Goal: Check status: Check status

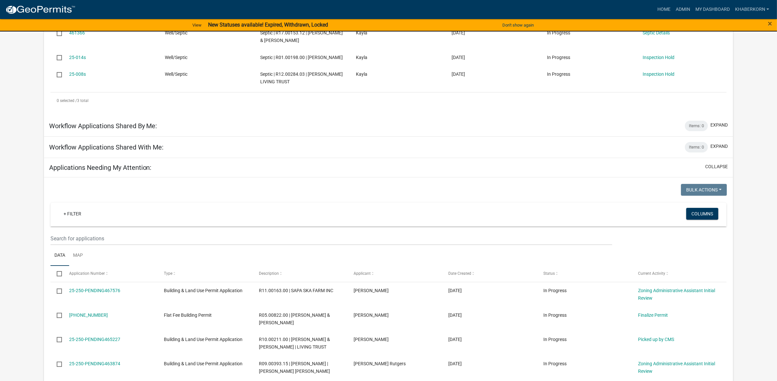
scroll to position [205, 0]
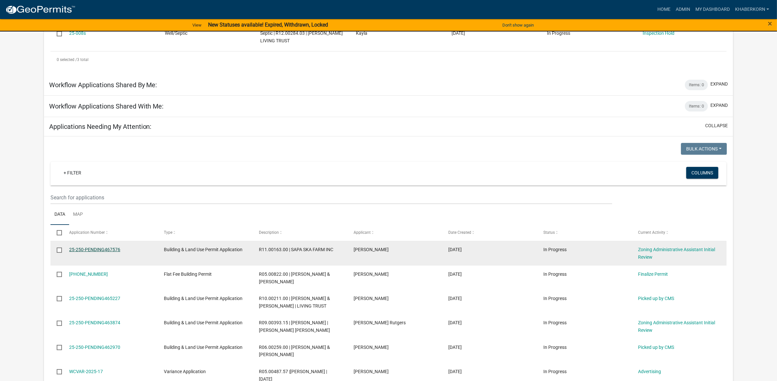
click at [109, 252] on link "25-250-PENDING467576" at bounding box center [94, 249] width 51 height 5
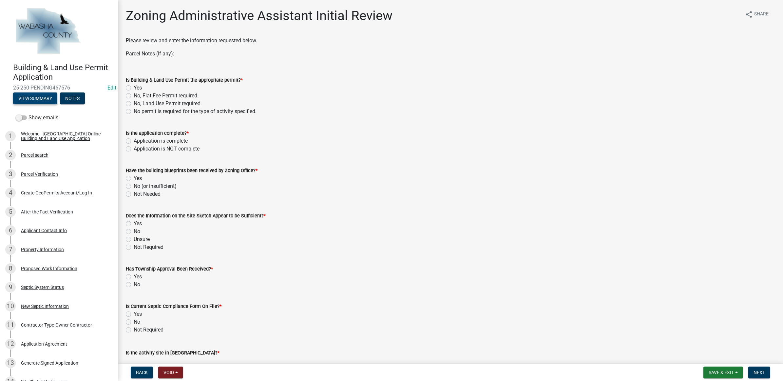
click at [18, 98] on button "View Summary" at bounding box center [35, 98] width 44 height 12
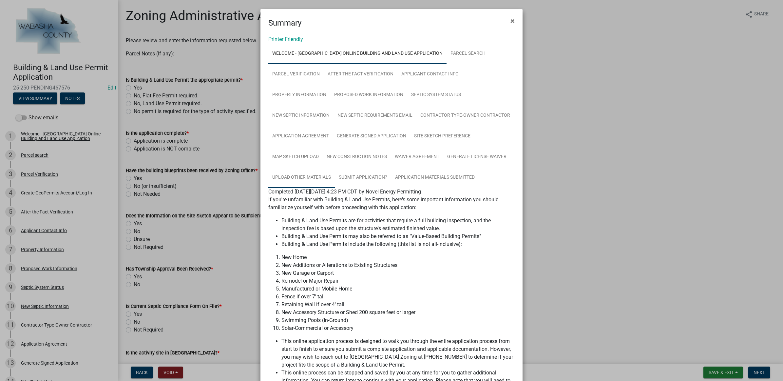
click at [289, 171] on link "Upload Other Materials" at bounding box center [301, 177] width 67 height 21
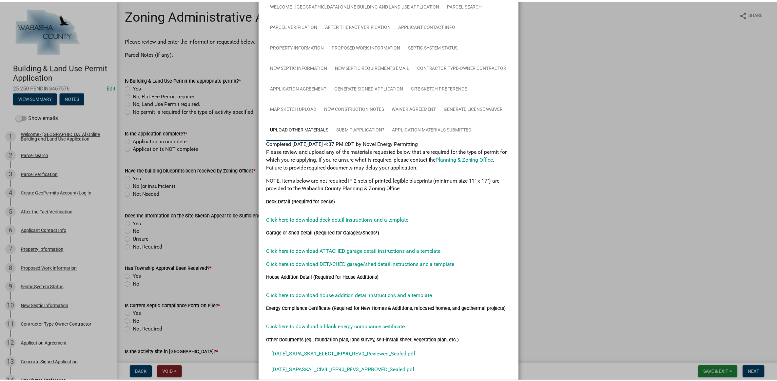
scroll to position [101, 0]
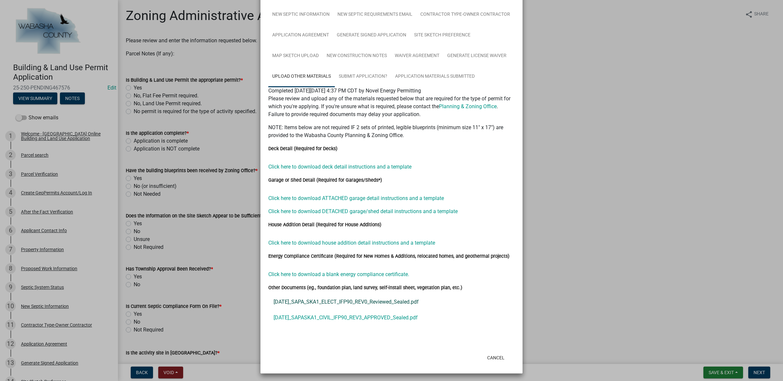
click at [350, 302] on link "5-22-2025_SAPA_SKA1_ELECT_IFP90_REV0_Reviewed_Sealed.pdf" at bounding box center [391, 302] width 247 height 16
click at [390, 315] on link "5-23-25_SAPASKA1_CIVIL_IFP90_REV3_APPROVED_Sealed.pdf" at bounding box center [391, 318] width 247 height 16
click at [491, 356] on button "Cancel" at bounding box center [496, 358] width 28 height 12
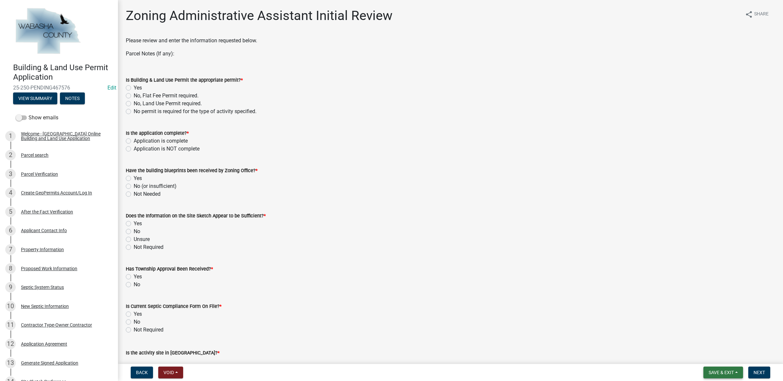
click at [707, 373] on button "Save & Exit" at bounding box center [724, 372] width 40 height 12
click at [707, 360] on button "Save & Exit" at bounding box center [717, 356] width 52 height 16
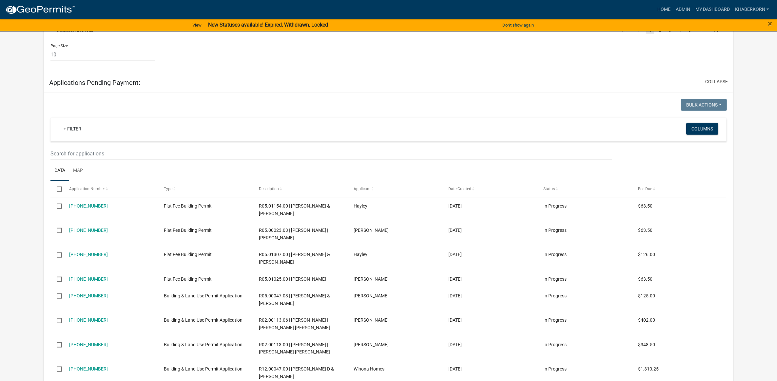
scroll to position [848, 0]
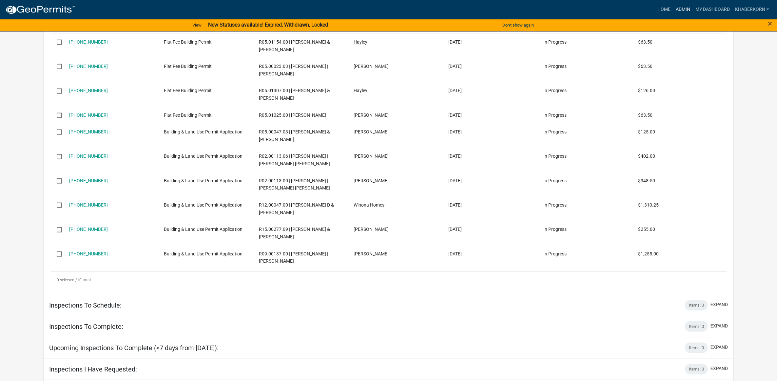
click at [676, 8] on link "Admin" at bounding box center [683, 9] width 20 height 12
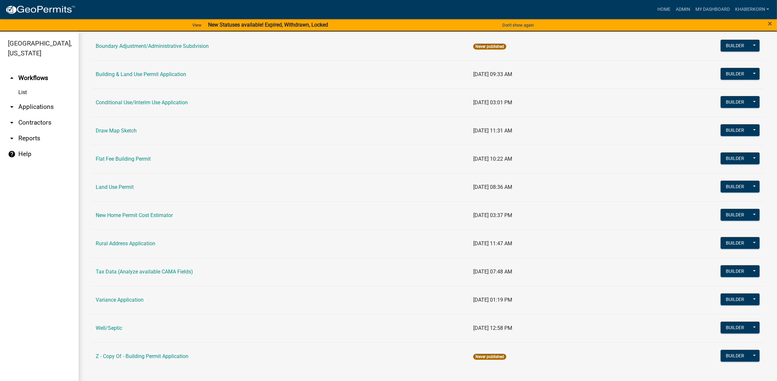
scroll to position [94, 0]
click at [110, 243] on link "Rural Address Application" at bounding box center [126, 243] width 60 height 6
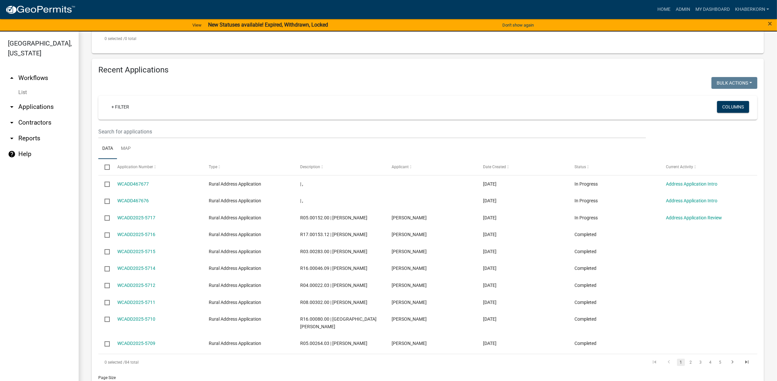
scroll to position [205, 0]
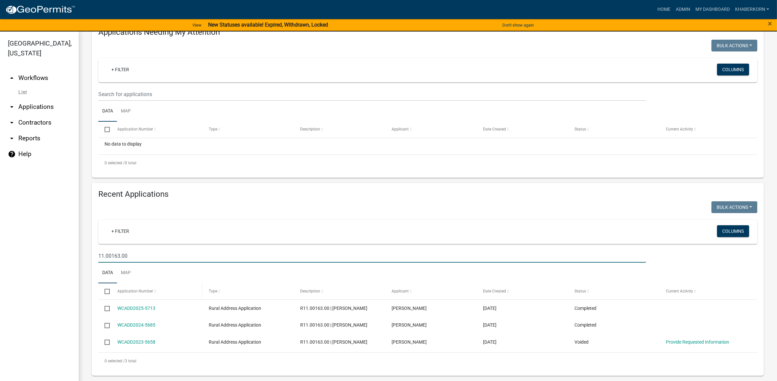
scroll to position [66, 0]
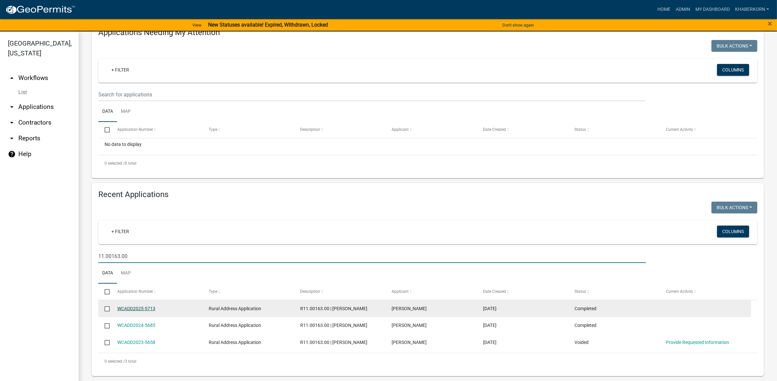
type input "11.00163.00"
click at [132, 310] on link "WCADD2025-5713" at bounding box center [136, 308] width 38 height 5
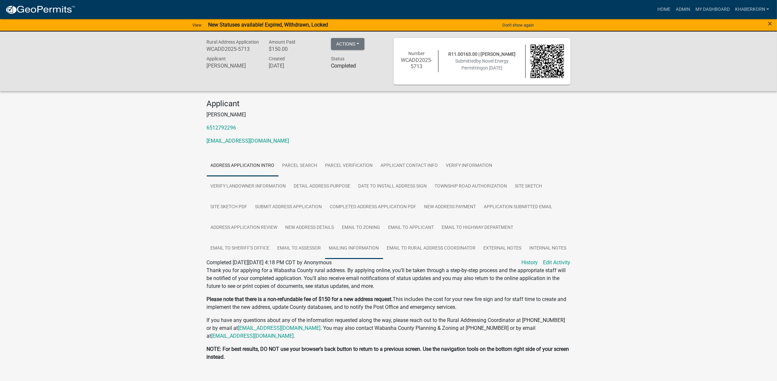
click at [336, 244] on link "Mailing Information" at bounding box center [354, 248] width 58 height 21
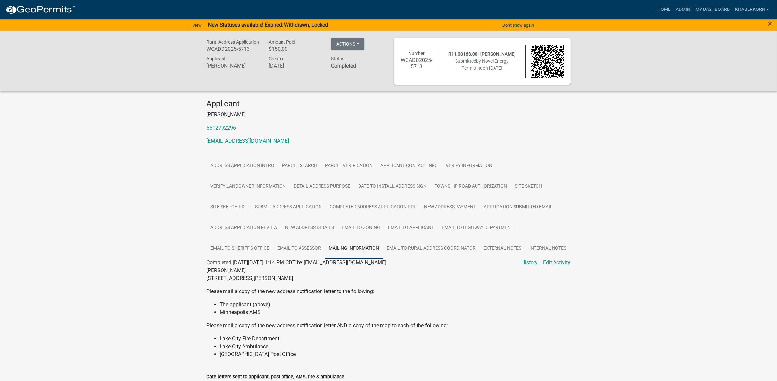
scroll to position [58, 0]
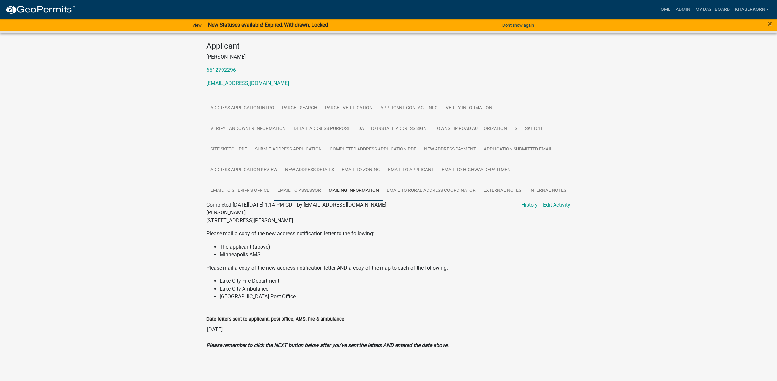
click at [287, 191] on link "Email to Assessor" at bounding box center [299, 190] width 51 height 21
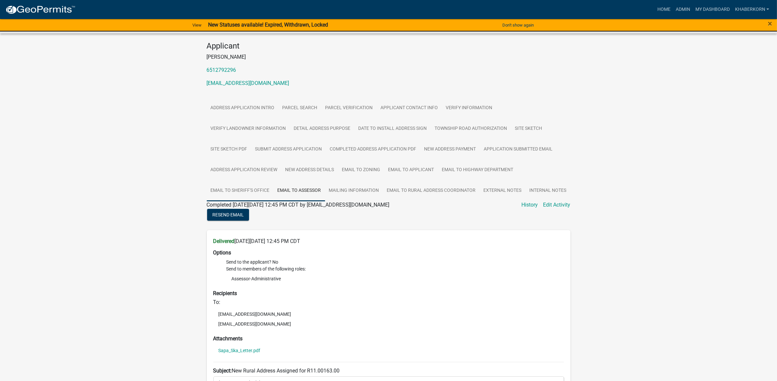
click at [264, 189] on link "Email to Sheriff's Office" at bounding box center [240, 190] width 67 height 21
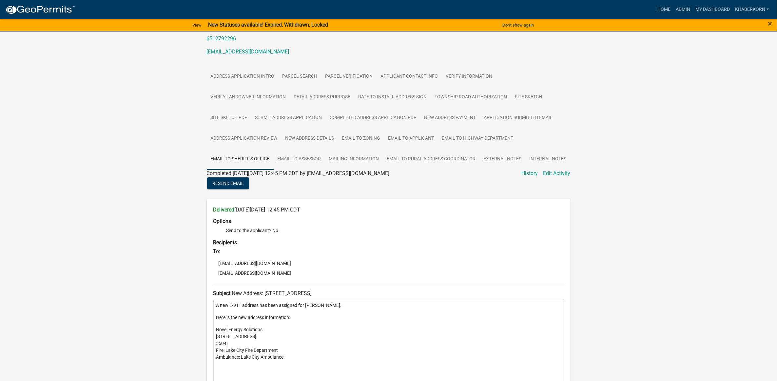
scroll to position [12, 0]
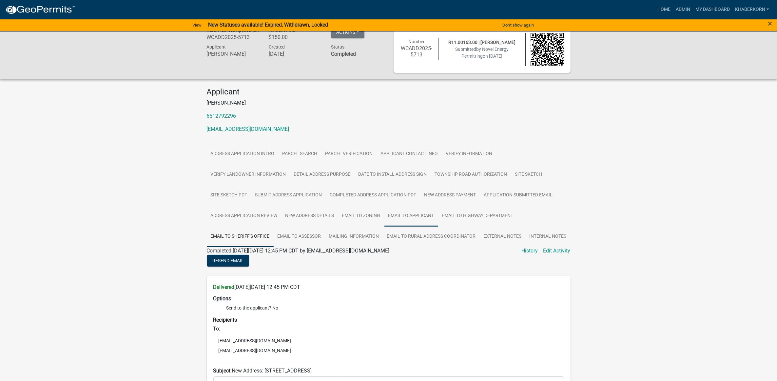
click at [415, 213] on link "Email to Applicant" at bounding box center [412, 216] width 54 height 21
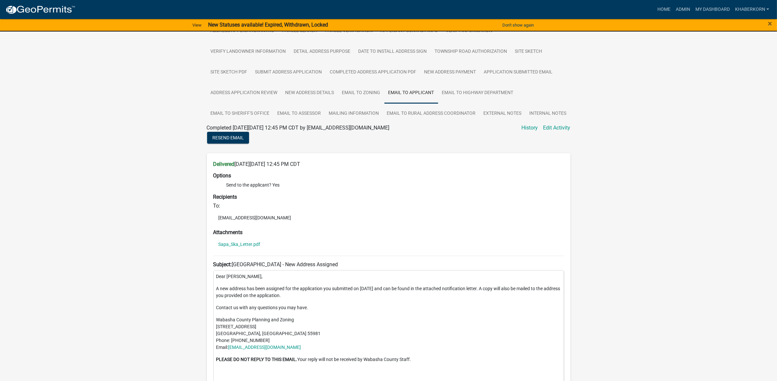
scroll to position [176, 0]
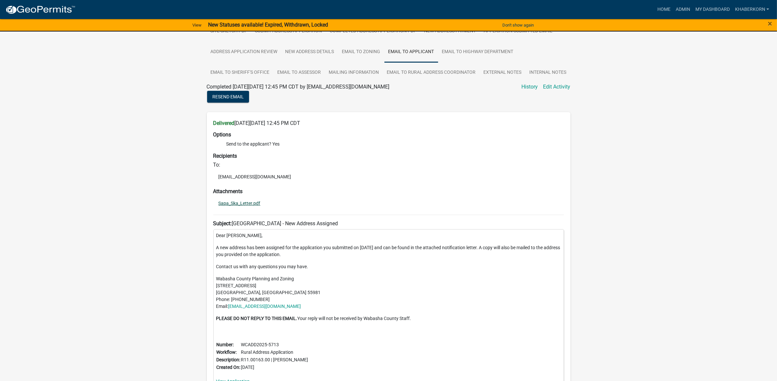
click at [257, 201] on link "Sapa_Ska_Letter.pdf" at bounding box center [240, 203] width 42 height 5
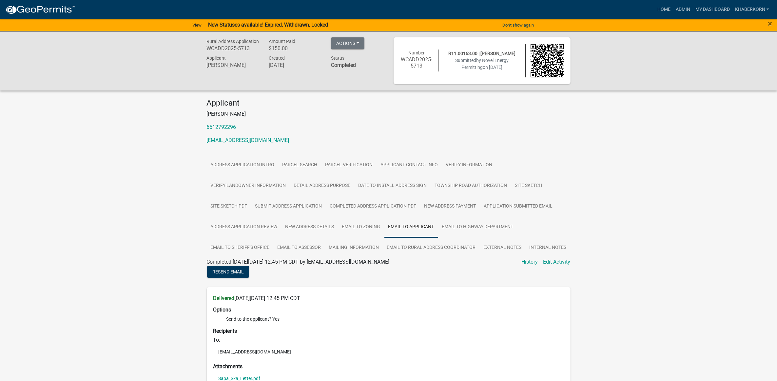
scroll to position [0, 0]
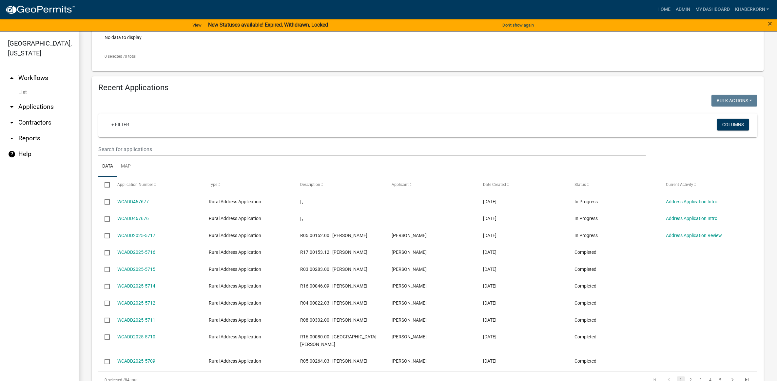
scroll to position [212, 0]
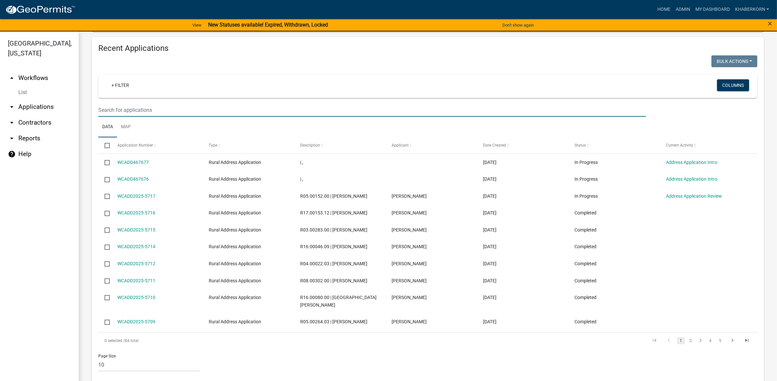
click at [193, 106] on input "text" at bounding box center [372, 109] width 548 height 13
type input "11.00163.00"
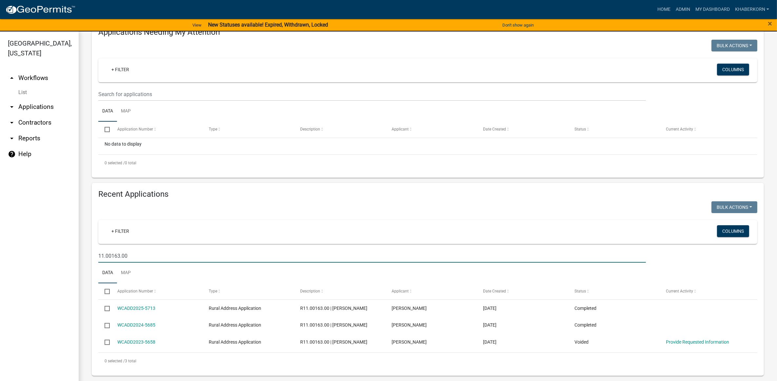
scroll to position [66, 0]
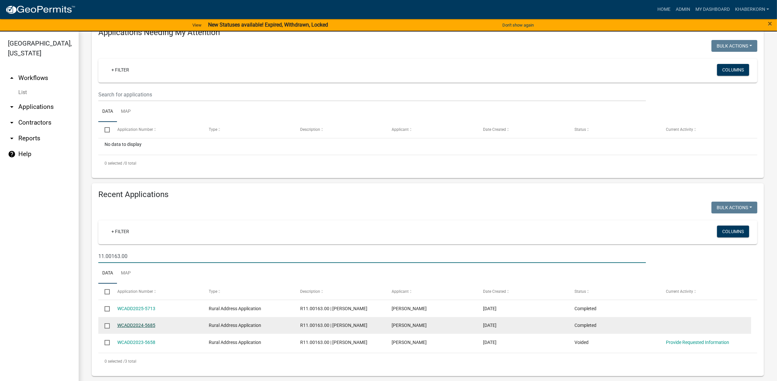
click at [132, 326] on link "WCADD2024-5685" at bounding box center [136, 325] width 38 height 5
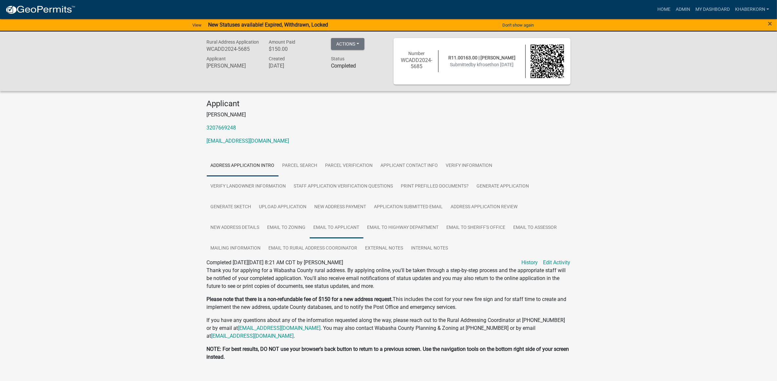
click at [358, 225] on link "Email to Applicant" at bounding box center [337, 227] width 54 height 21
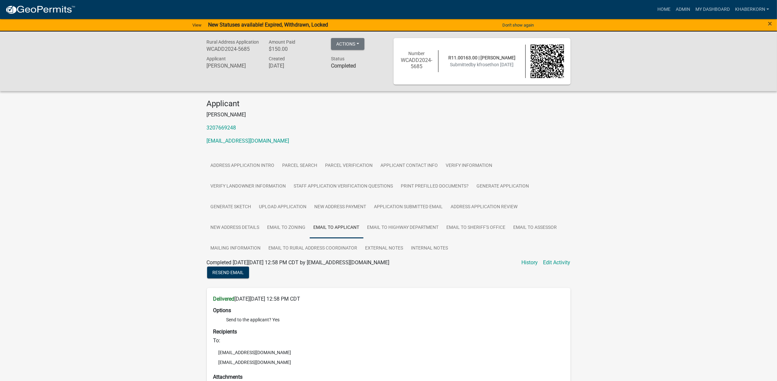
scroll to position [82, 0]
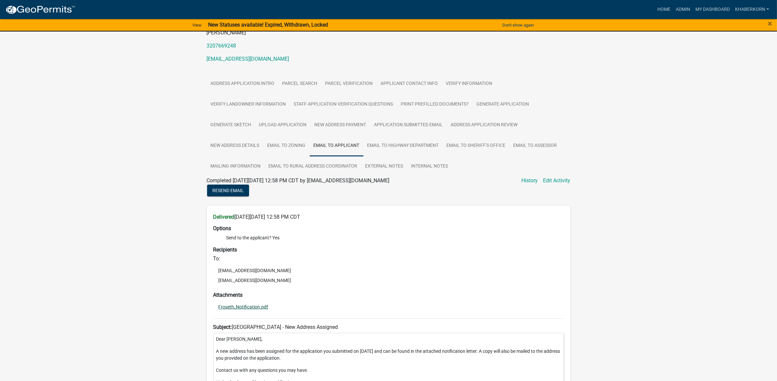
click at [252, 307] on link "Froseth_Notification.pdf" at bounding box center [244, 307] width 50 height 5
click at [750, 53] on div "Rural Address Application WCADD2024-5685 Amount Paid $150.00 Actions View recei…" at bounding box center [388, 238] width 777 height 576
click at [709, 9] on link "My Dashboard" at bounding box center [713, 9] width 40 height 12
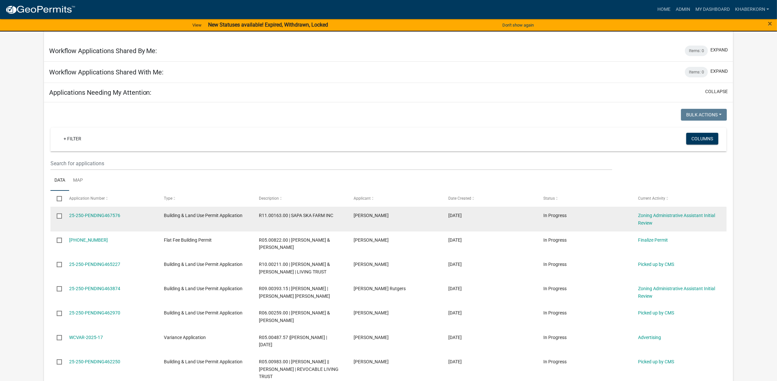
scroll to position [235, 0]
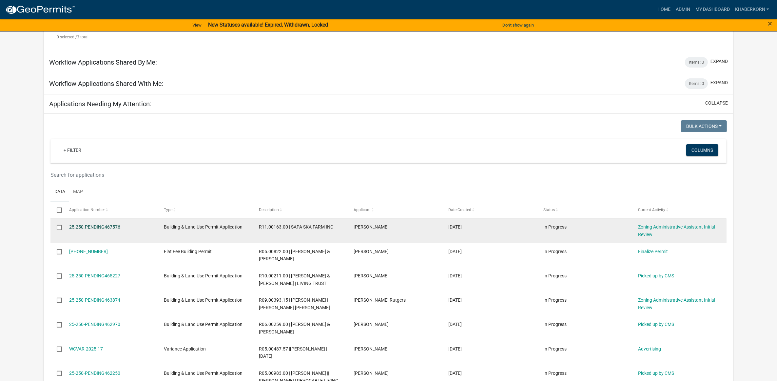
click at [106, 229] on link "25-250-PENDING467576" at bounding box center [94, 226] width 51 height 5
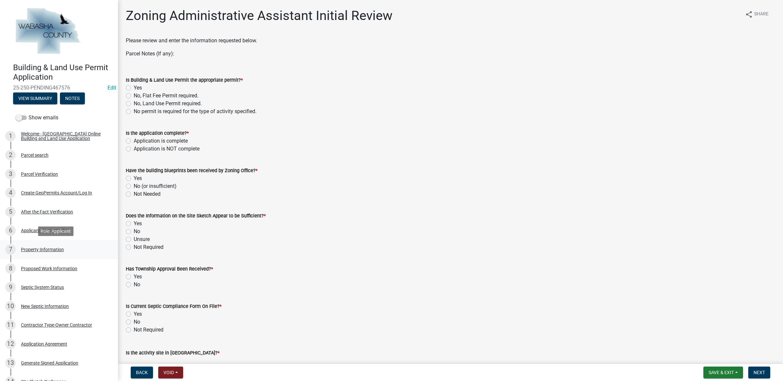
click at [58, 245] on div "7 Property Information" at bounding box center [56, 249] width 102 height 10
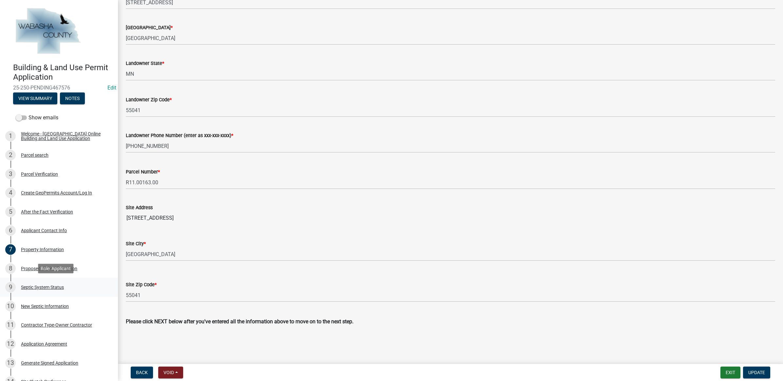
scroll to position [82, 0]
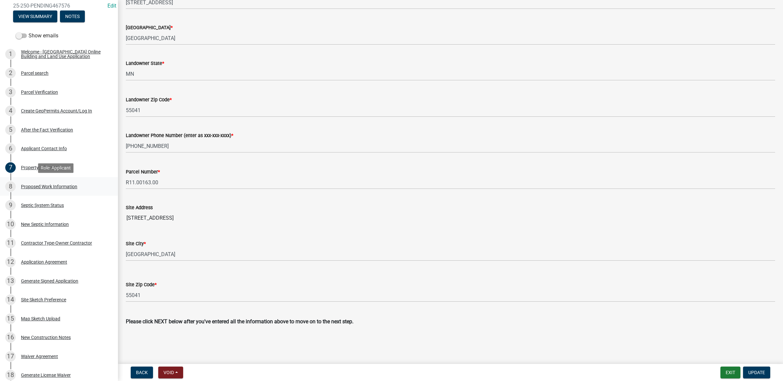
click at [35, 184] on div "Proposed Work Information" at bounding box center [49, 186] width 56 height 5
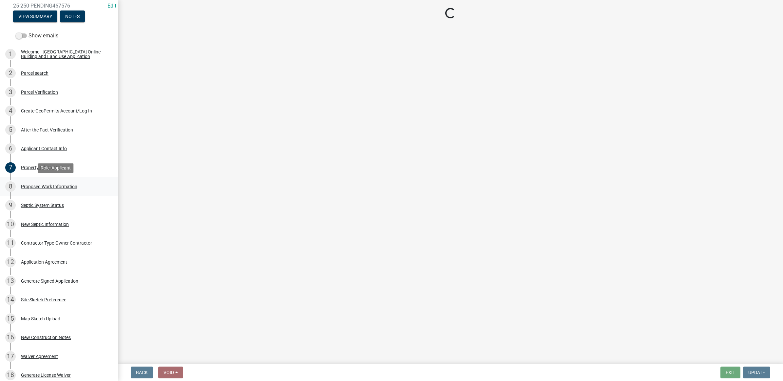
scroll to position [0, 0]
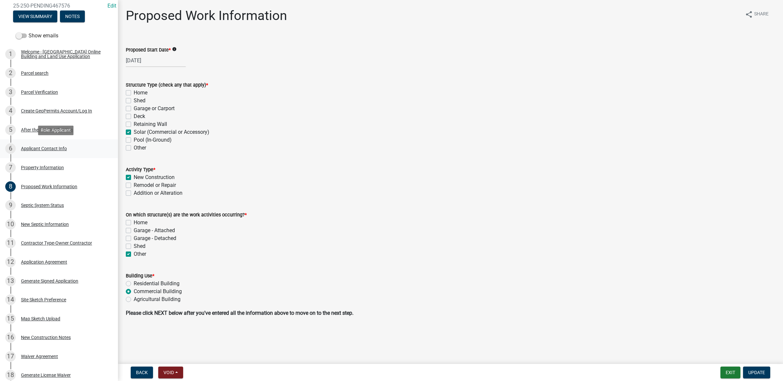
click at [33, 150] on div "Applicant Contact Info" at bounding box center [44, 148] width 46 height 5
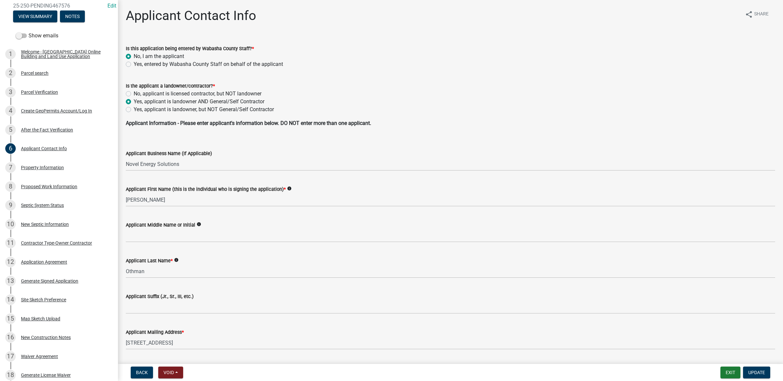
click at [162, 94] on label "No, applicant is licensed contractor, but NOT landowner" at bounding box center [198, 94] width 128 height 8
click at [138, 94] on input "No, applicant is licensed contractor, but NOT landowner" at bounding box center [136, 92] width 4 height 4
radio input "true"
click at [751, 375] on span "Update" at bounding box center [757, 372] width 17 height 5
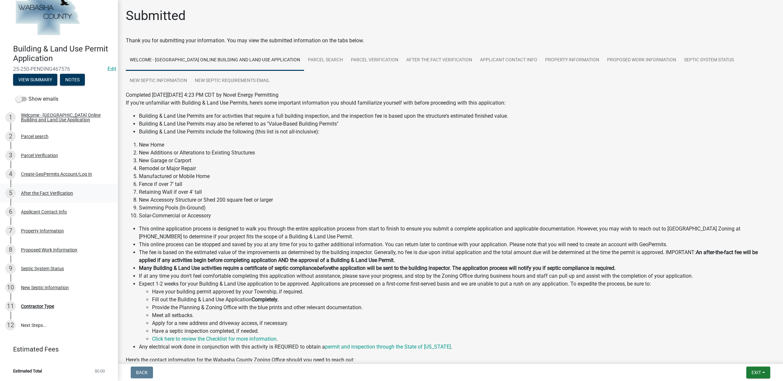
scroll to position [18, 0]
click at [46, 301] on div "11 Contractor Type" at bounding box center [56, 306] width 102 height 10
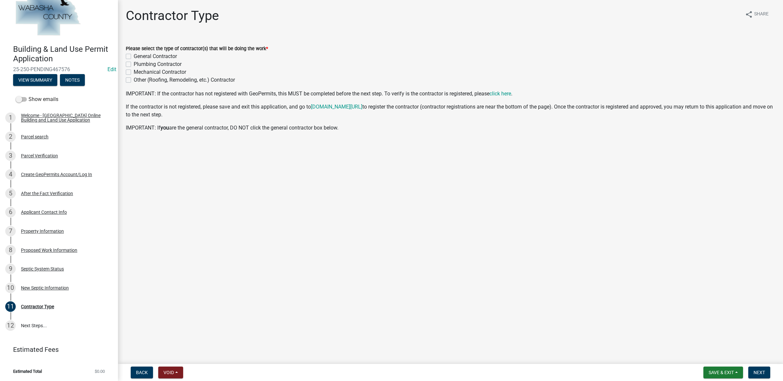
click at [139, 79] on label "Other (Roofing, Remodeling, etc.) Contractor" at bounding box center [184, 80] width 101 height 8
click at [138, 79] on input "Other (Roofing, Remodeling, etc.) Contractor" at bounding box center [136, 78] width 4 height 4
checkbox input "true"
checkbox input "false"
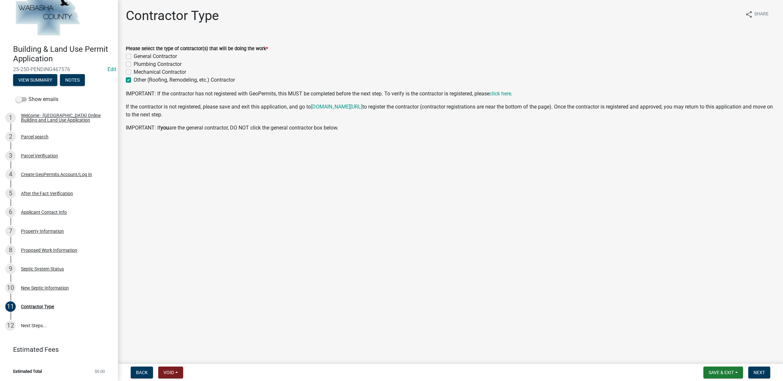
checkbox input "false"
checkbox input "true"
click at [759, 374] on span "Next" at bounding box center [759, 372] width 11 height 5
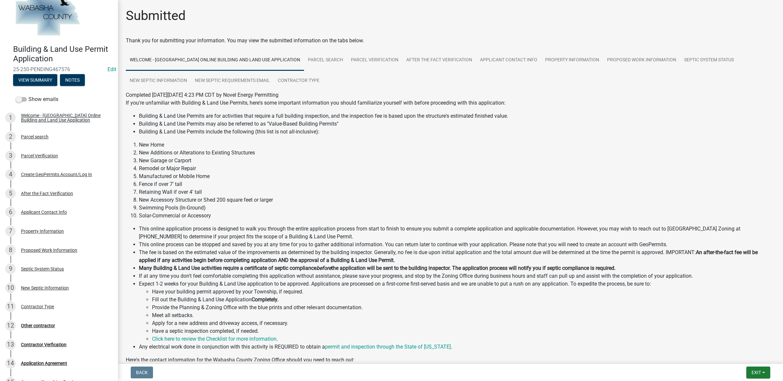
scroll to position [82, 0]
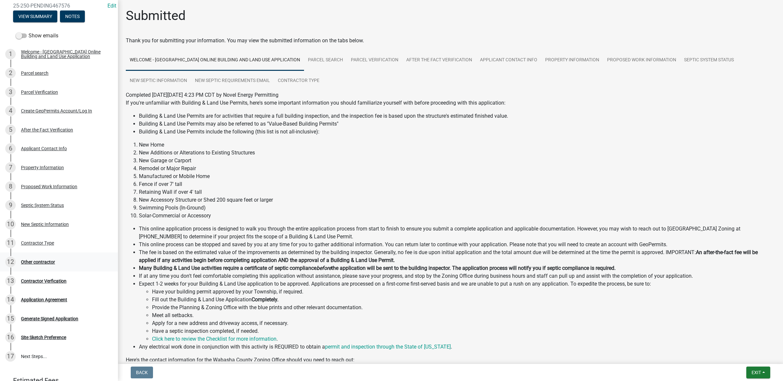
click at [38, 260] on div "Other contractor" at bounding box center [38, 262] width 34 height 5
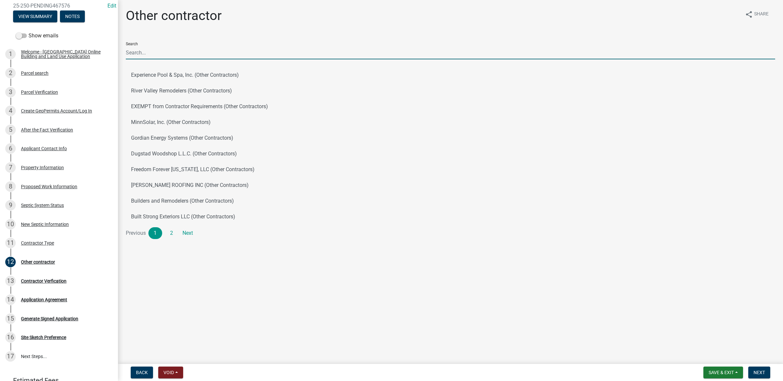
click at [156, 51] on input "Search" at bounding box center [451, 52] width 650 height 13
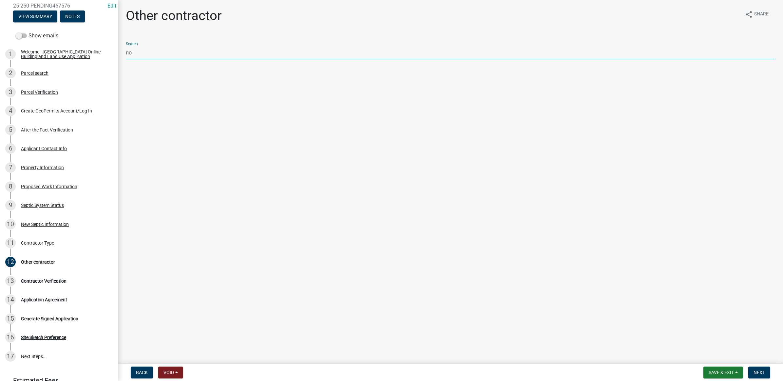
type input "n"
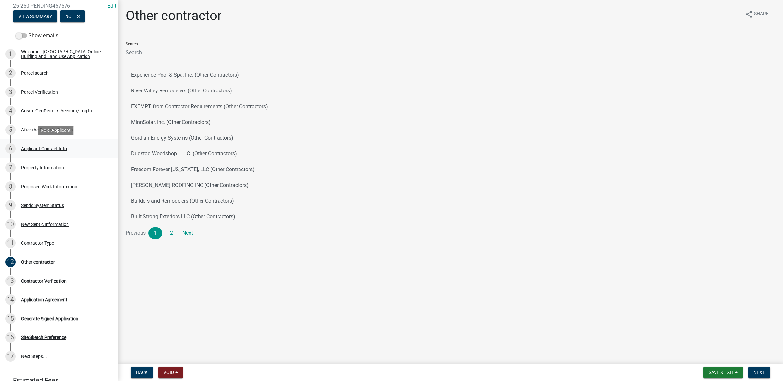
click at [55, 154] on link "6 Applicant Contact Info" at bounding box center [59, 148] width 118 height 19
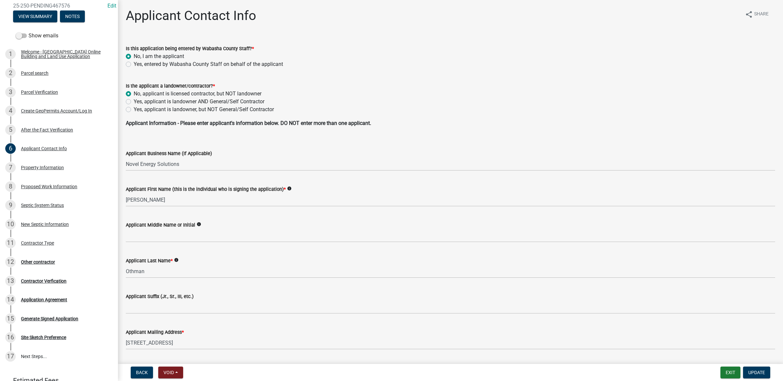
click at [143, 99] on label "Yes, applicant is landowner AND General/Self Contractor" at bounding box center [199, 102] width 131 height 8
click at [138, 99] on input "Yes, applicant is landowner AND General/Self Contractor" at bounding box center [136, 100] width 4 height 4
radio input "true"
click at [755, 372] on span "Update" at bounding box center [757, 372] width 17 height 5
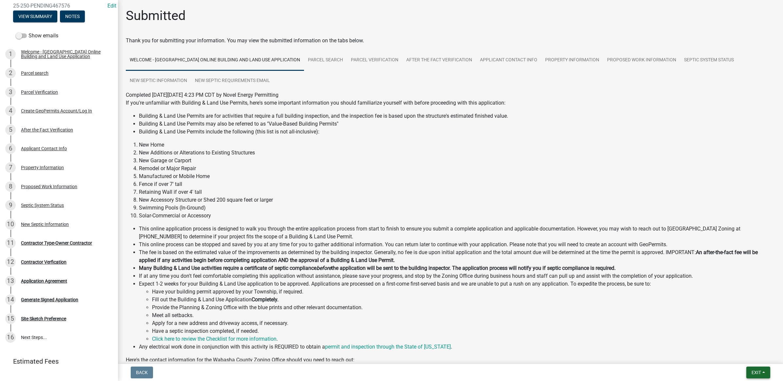
click at [764, 371] on button "Exit" at bounding box center [759, 372] width 24 height 12
click at [47, 241] on div "Contractor Type-Owner Contractor" at bounding box center [56, 243] width 71 height 5
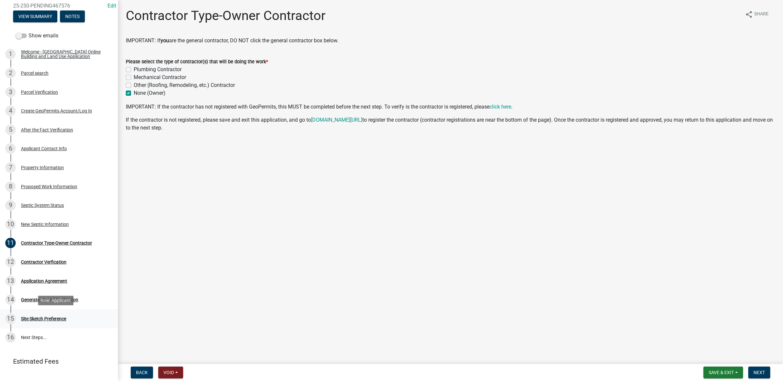
click at [38, 314] on div "15 Site Sketch Preference" at bounding box center [56, 318] width 102 height 10
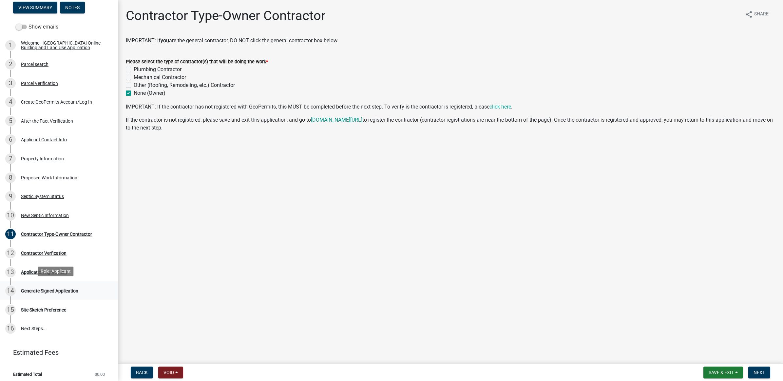
scroll to position [94, 0]
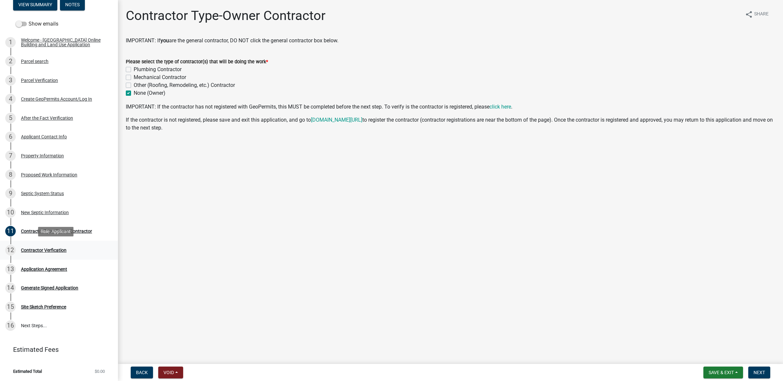
click at [45, 250] on div "Contractor Verfication" at bounding box center [44, 250] width 46 height 5
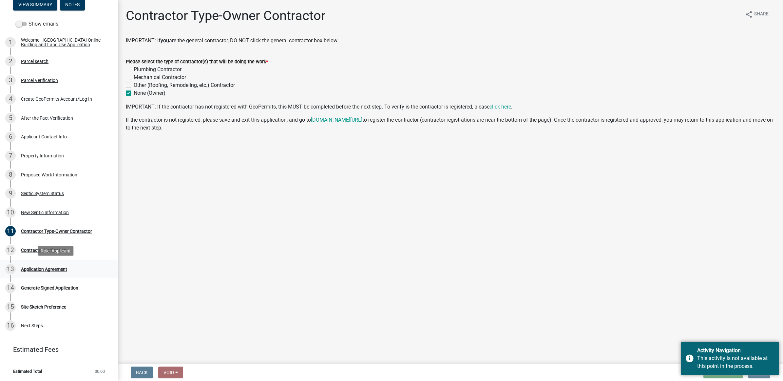
click at [45, 265] on div "13 Application Agreement" at bounding box center [56, 269] width 102 height 10
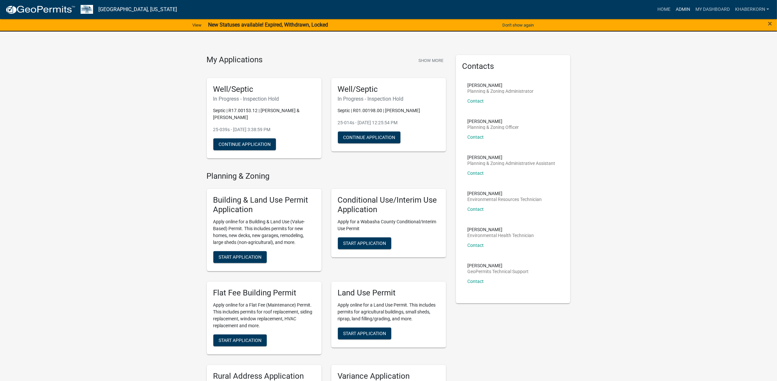
click at [680, 6] on link "Admin" at bounding box center [683, 9] width 20 height 12
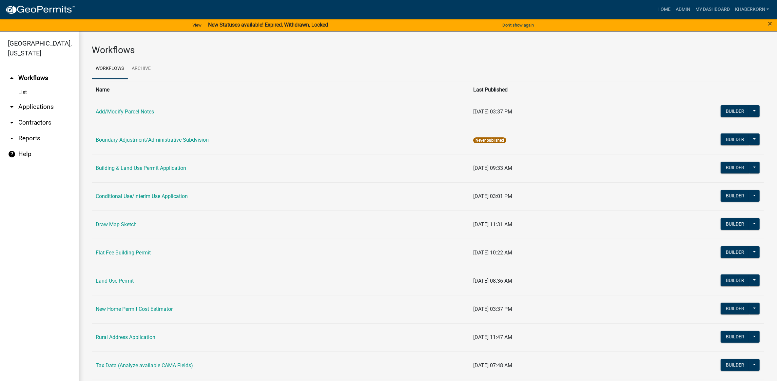
click at [117, 171] on td "Building & Land Use Permit Application" at bounding box center [281, 168] width 378 height 28
click at [117, 168] on link "Building & Land Use Permit Application" at bounding box center [141, 168] width 90 height 6
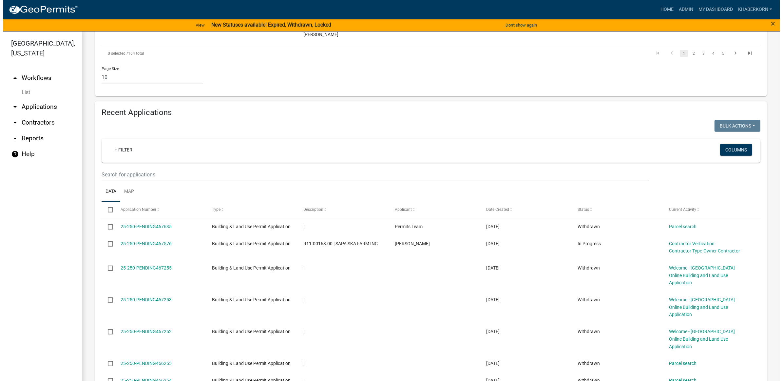
scroll to position [451, 0]
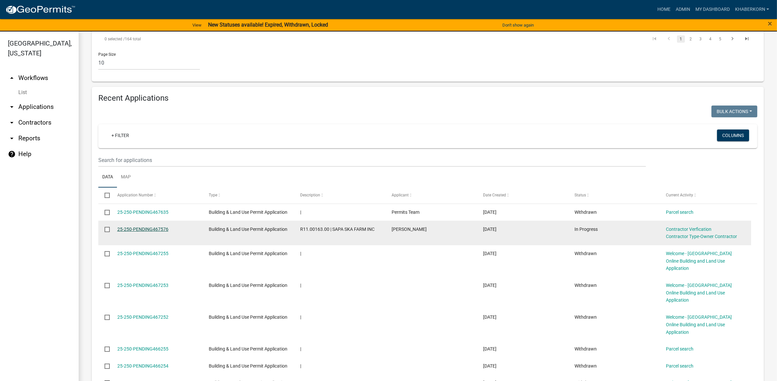
click at [153, 232] on link "25-250-PENDING467576" at bounding box center [142, 229] width 51 height 5
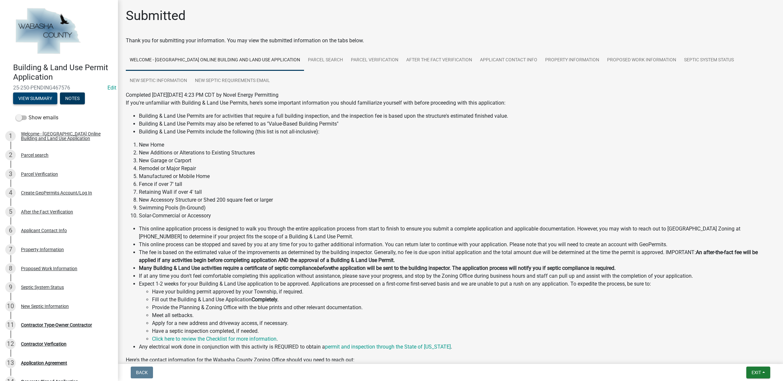
click at [52, 103] on button "View Summary" at bounding box center [35, 98] width 44 height 12
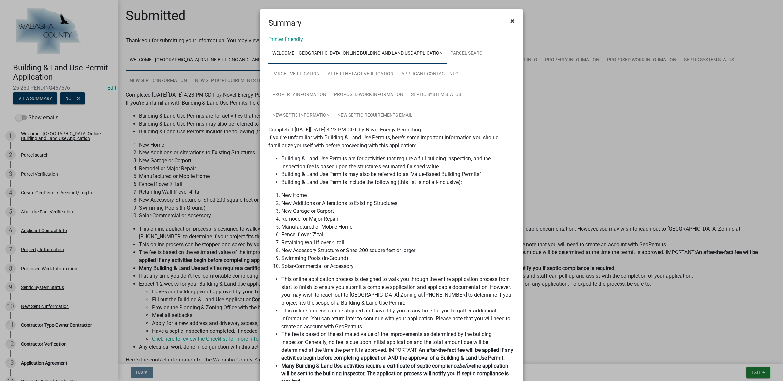
click at [511, 22] on span "×" at bounding box center [513, 20] width 4 height 9
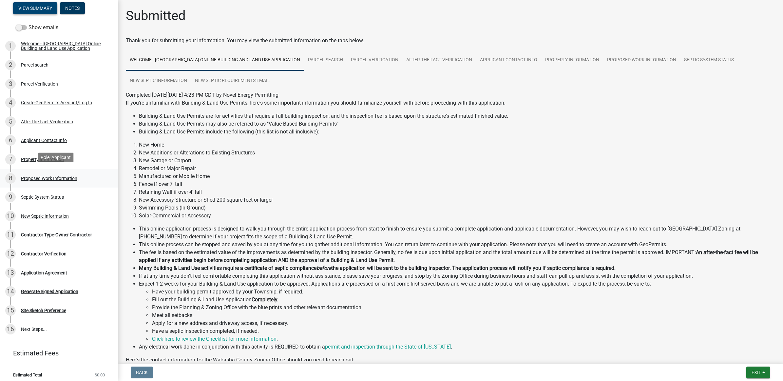
scroll to position [94, 0]
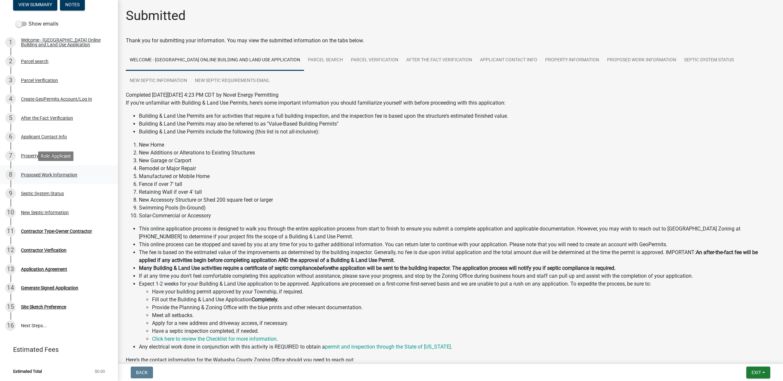
click at [51, 170] on div "8 Proposed Work Information" at bounding box center [56, 174] width 102 height 10
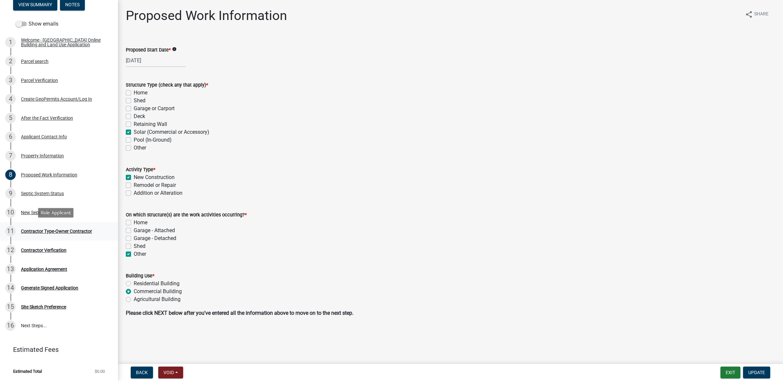
click at [49, 230] on div "Contractor Type-Owner Contractor" at bounding box center [56, 231] width 71 height 5
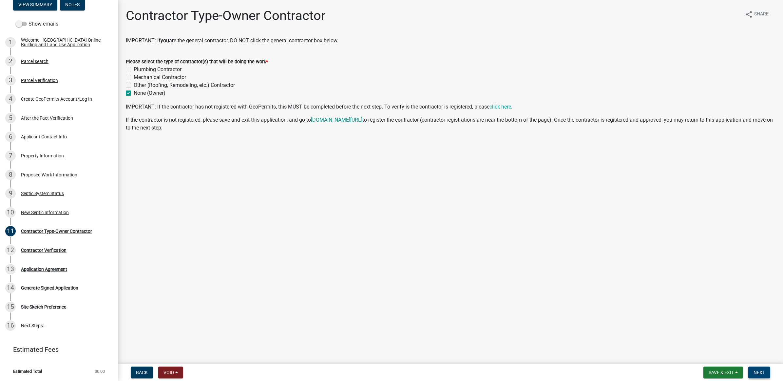
click at [755, 369] on button "Next" at bounding box center [760, 372] width 22 height 12
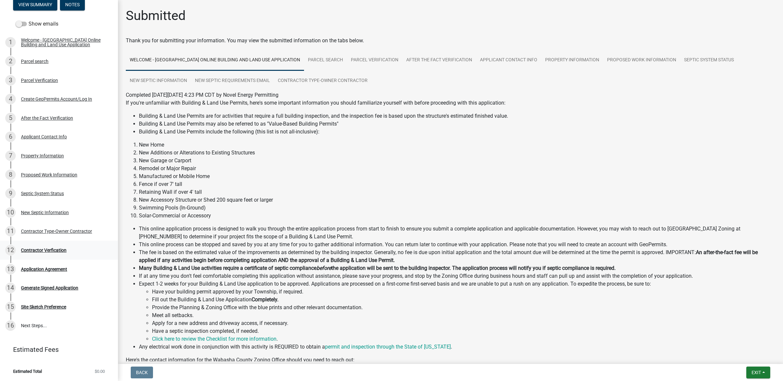
click at [42, 248] on div "Contractor Verfication" at bounding box center [44, 250] width 46 height 5
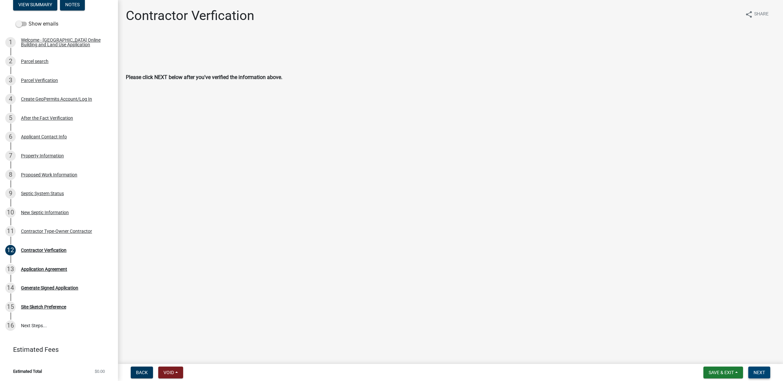
click at [754, 374] on span "Next" at bounding box center [759, 372] width 11 height 5
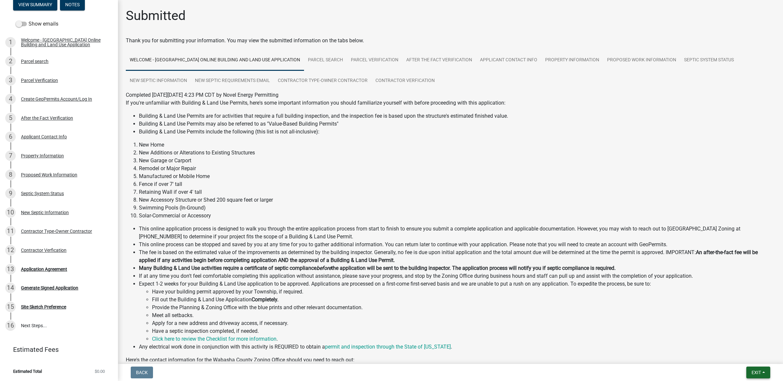
click at [764, 370] on button "Exit" at bounding box center [759, 372] width 24 height 12
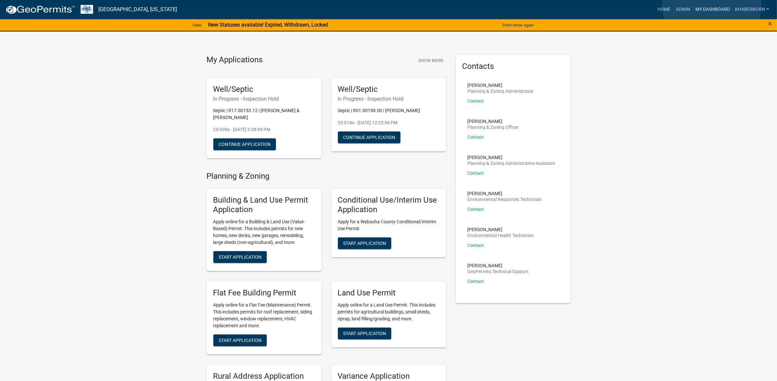
click at [712, 5] on link "My Dashboard" at bounding box center [713, 9] width 40 height 12
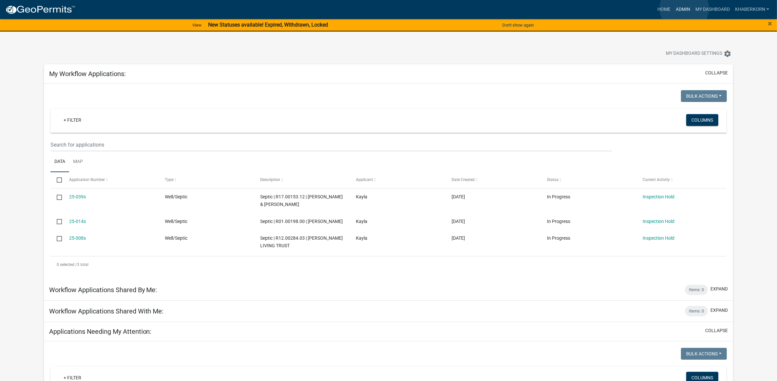
click at [684, 8] on link "Admin" at bounding box center [683, 9] width 20 height 12
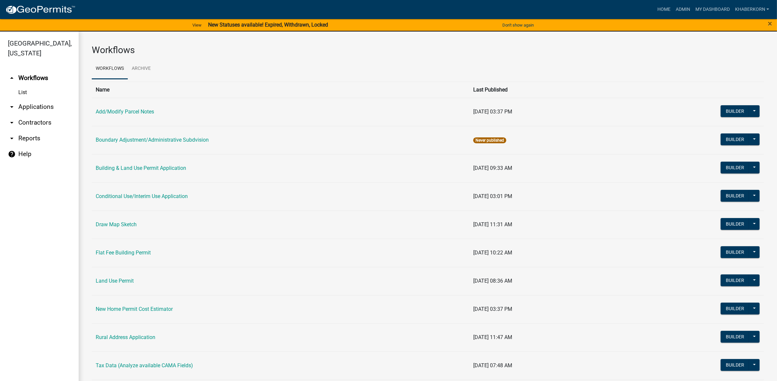
click at [49, 113] on link "arrow_drop_down Applications" at bounding box center [39, 107] width 79 height 16
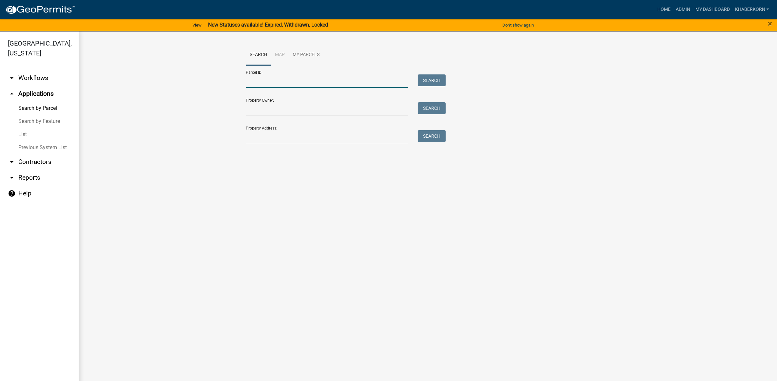
click at [272, 84] on input "Parcel ID:" at bounding box center [327, 80] width 162 height 13
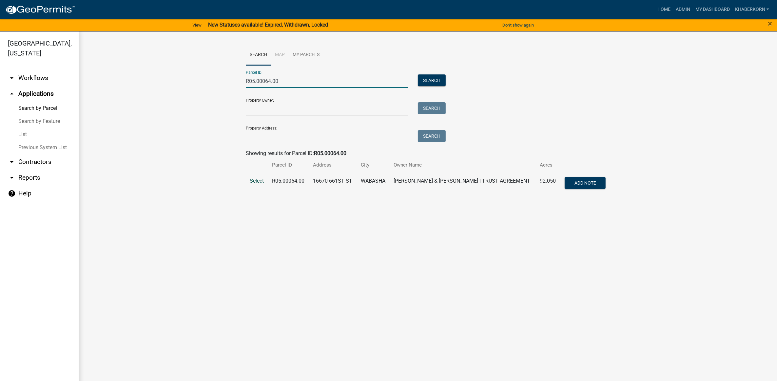
type input "R05.00064.00"
click at [261, 183] on span "Select" at bounding box center [257, 181] width 14 height 6
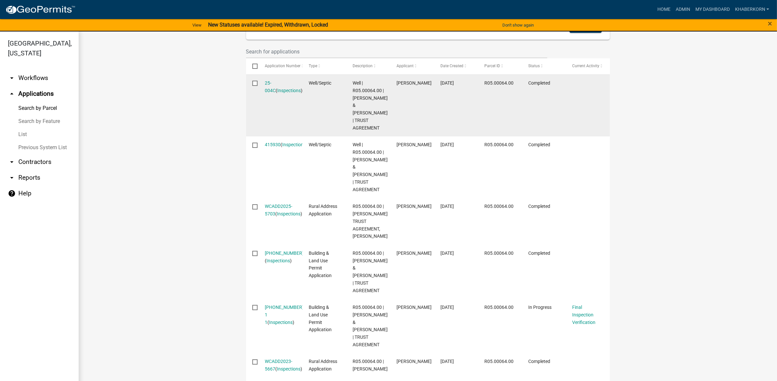
scroll to position [246, 0]
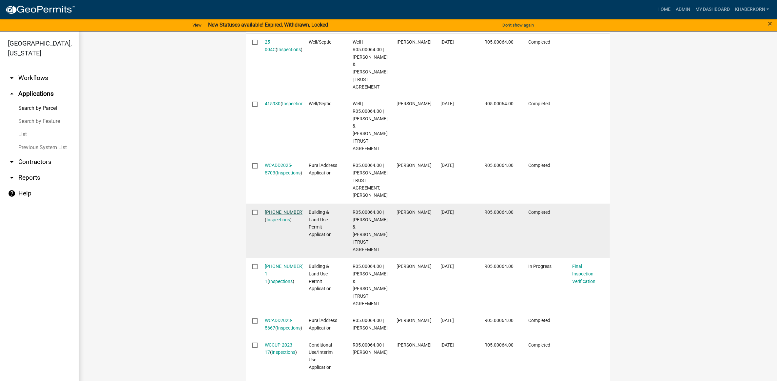
click at [275, 209] on link "[PHONE_NUMBER]" at bounding box center [284, 211] width 39 height 5
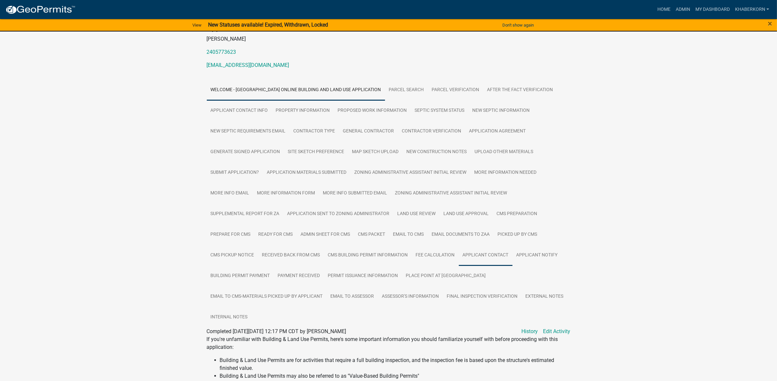
scroll to position [82, 0]
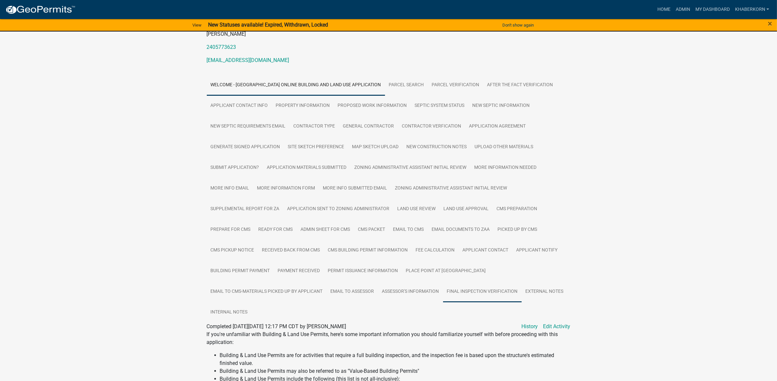
click at [487, 289] on link "Final Inspection Verification" at bounding box center [482, 291] width 79 height 21
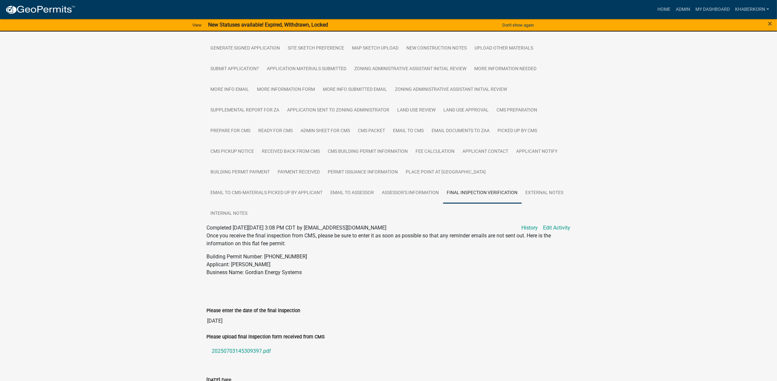
scroll to position [205, 0]
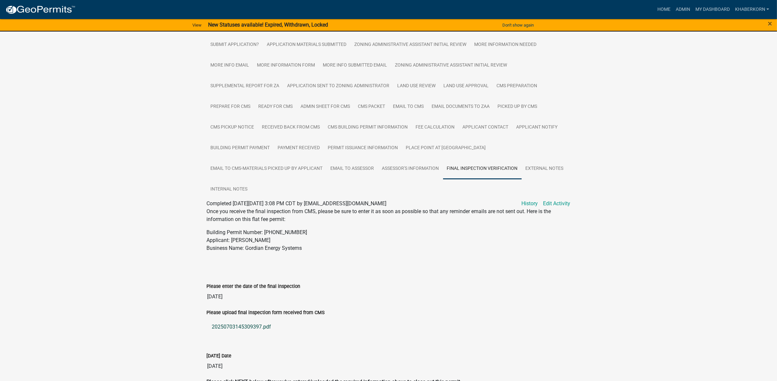
click at [250, 324] on link "20250703145309397.pdf" at bounding box center [389, 327] width 364 height 16
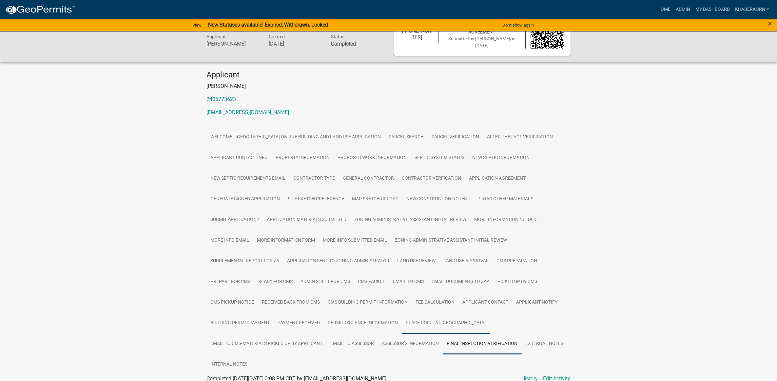
scroll to position [0, 0]
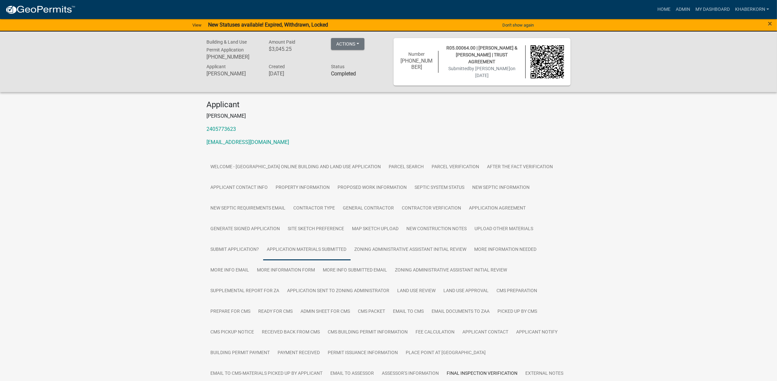
click at [294, 246] on link "Application Materials Submitted" at bounding box center [307, 249] width 88 height 21
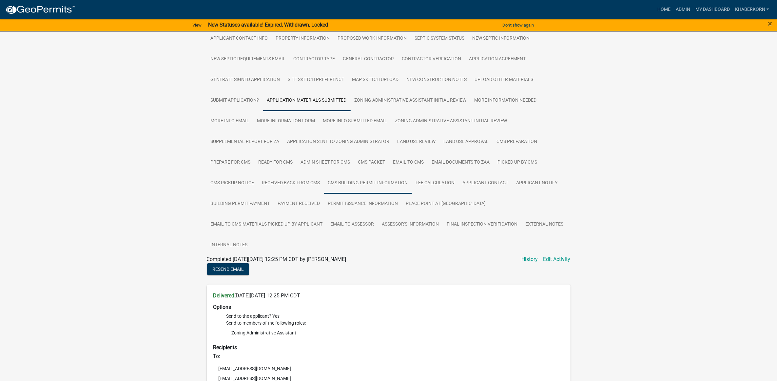
scroll to position [66, 0]
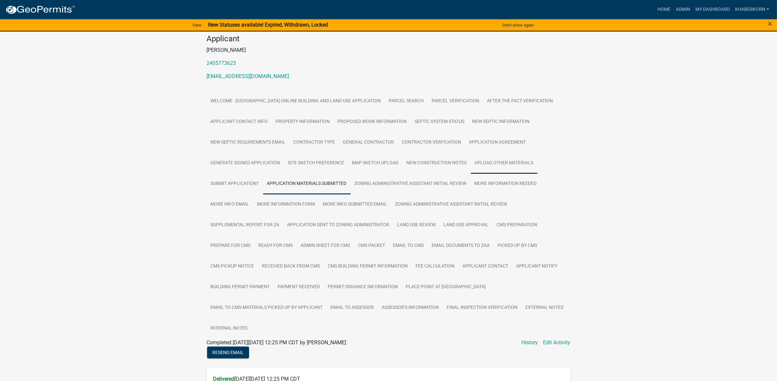
click at [510, 157] on link "Upload Other Materials" at bounding box center [504, 163] width 67 height 21
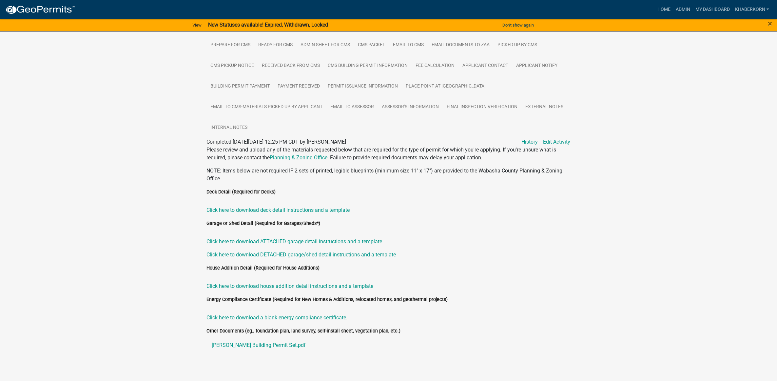
scroll to position [270, 0]
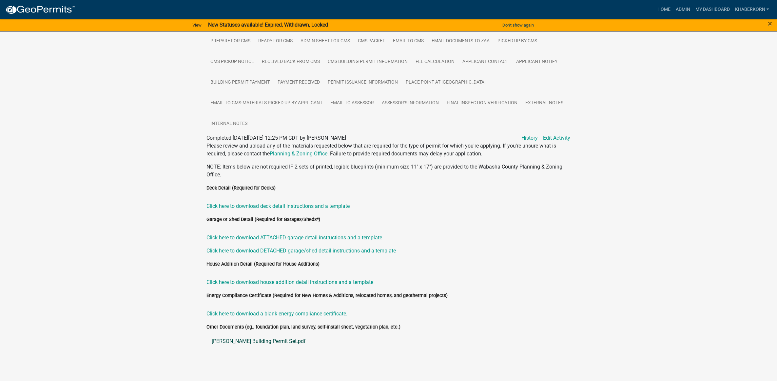
click at [253, 335] on link "[PERSON_NAME] Building Permit Set.pdf" at bounding box center [389, 341] width 364 height 16
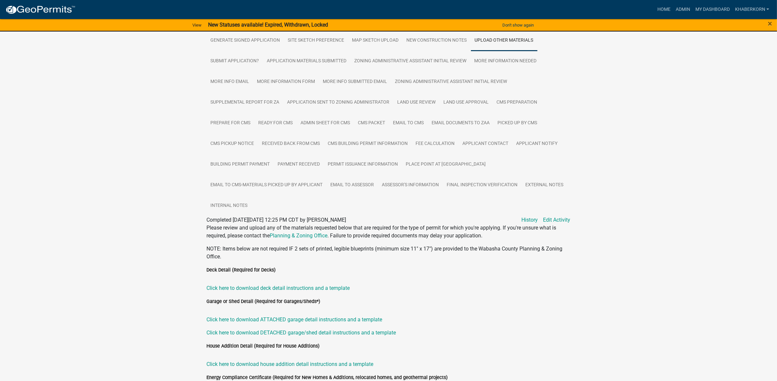
scroll to position [148, 0]
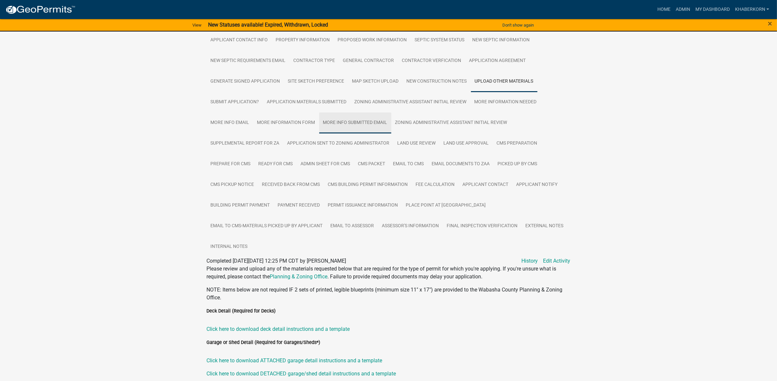
click at [373, 120] on link "More Info Submitted Email" at bounding box center [355, 122] width 72 height 21
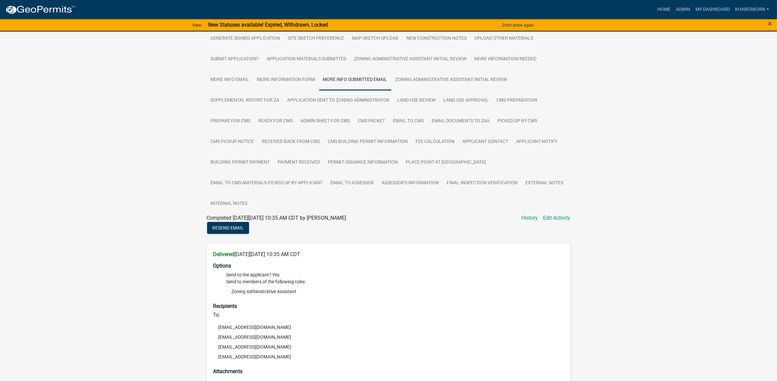
scroll to position [188, 0]
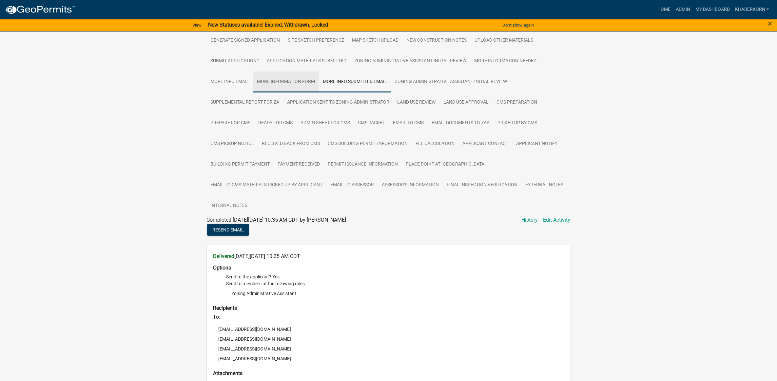
click at [293, 79] on link "More Information Form" at bounding box center [286, 81] width 66 height 21
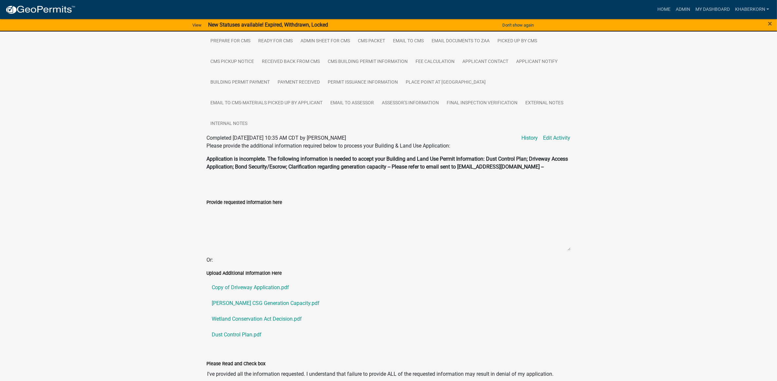
scroll to position [311, 0]
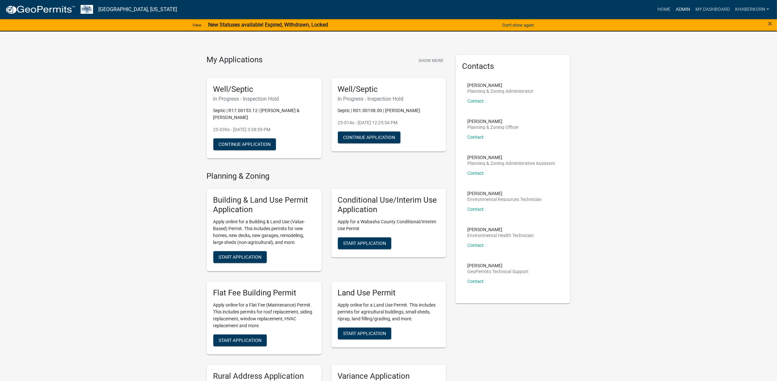
click at [685, 9] on link "Admin" at bounding box center [683, 9] width 20 height 12
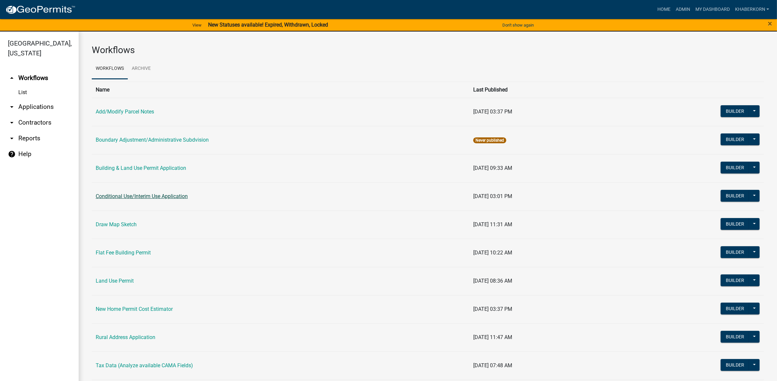
click at [129, 197] on link "Conditional Use/Interim Use Application" at bounding box center [142, 196] width 92 height 6
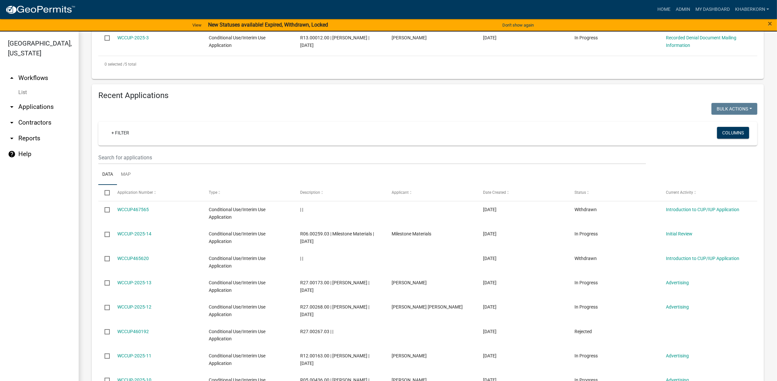
scroll to position [287, 0]
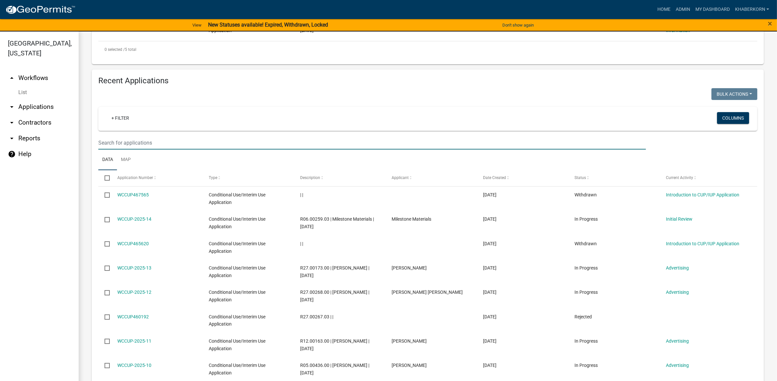
click at [159, 144] on input "text" at bounding box center [372, 142] width 548 height 13
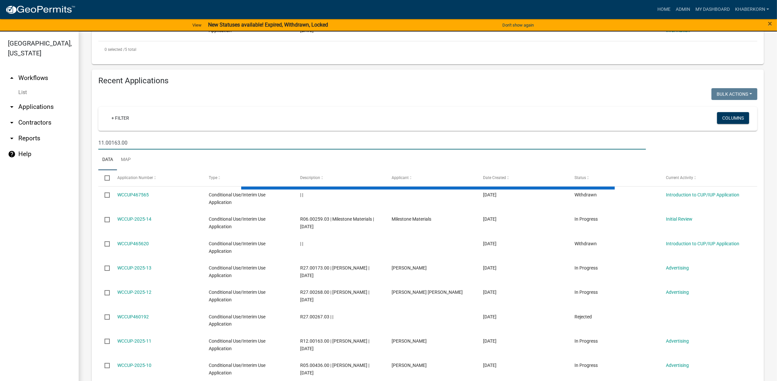
scroll to position [171, 0]
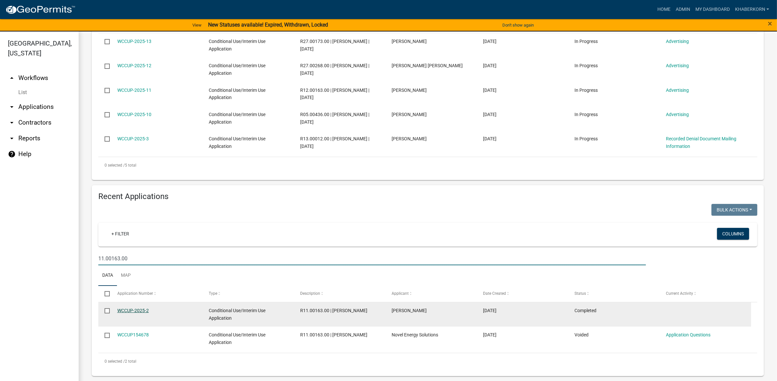
type input "11.00163.00"
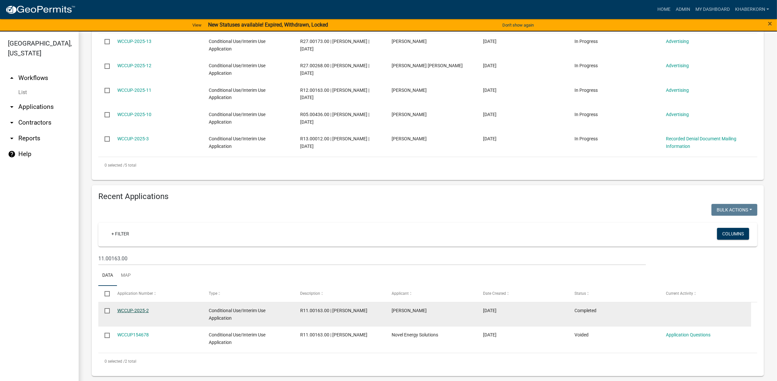
click at [136, 311] on link "WCCUP-2025-2" at bounding box center [132, 310] width 31 height 5
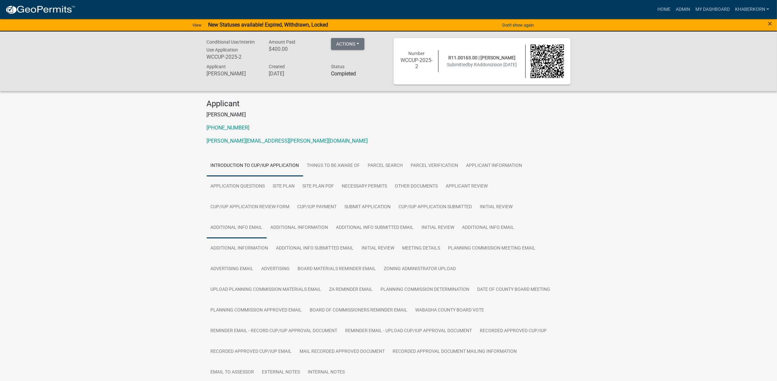
click at [262, 227] on link "Additional info email" at bounding box center [237, 227] width 60 height 21
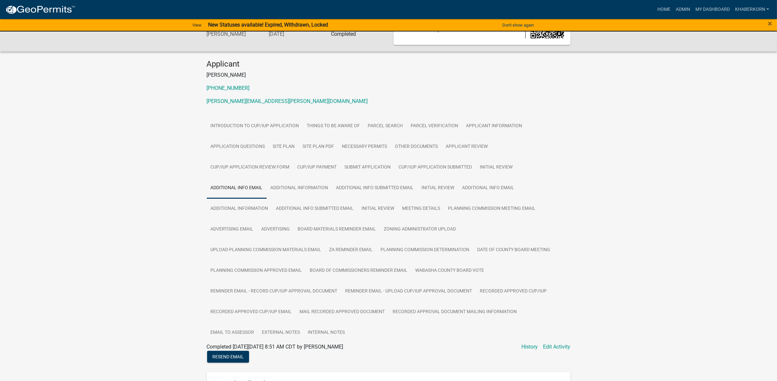
scroll to position [9, 0]
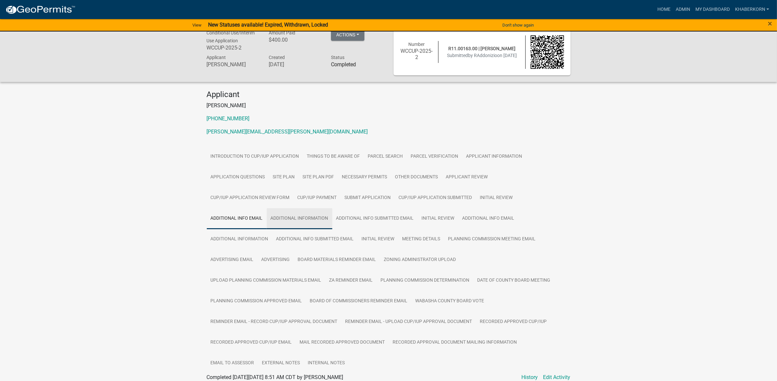
click at [291, 213] on link "Additional Information" at bounding box center [300, 218] width 66 height 21
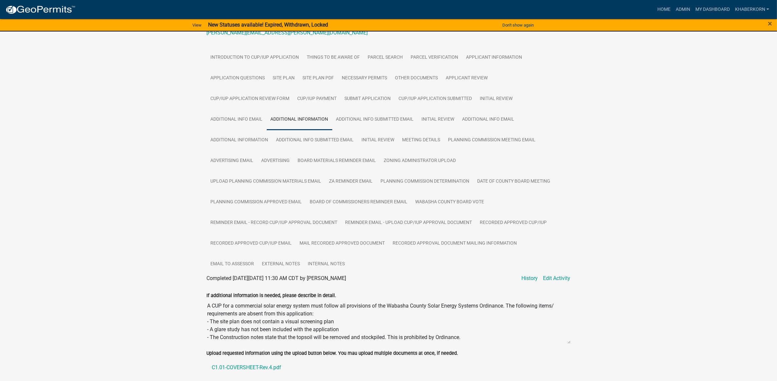
scroll to position [67, 0]
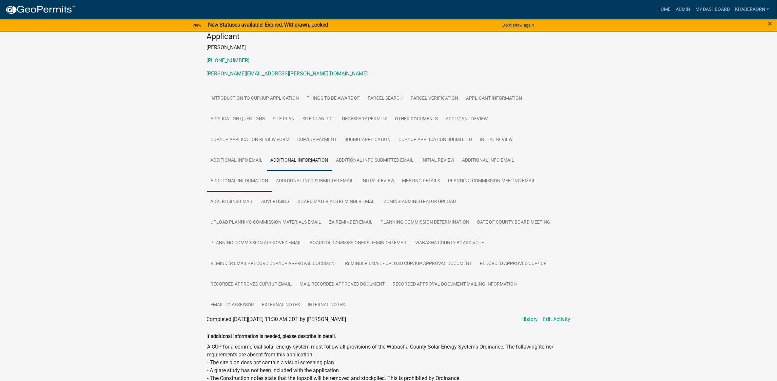
click at [230, 176] on link "Additional Information" at bounding box center [240, 181] width 66 height 21
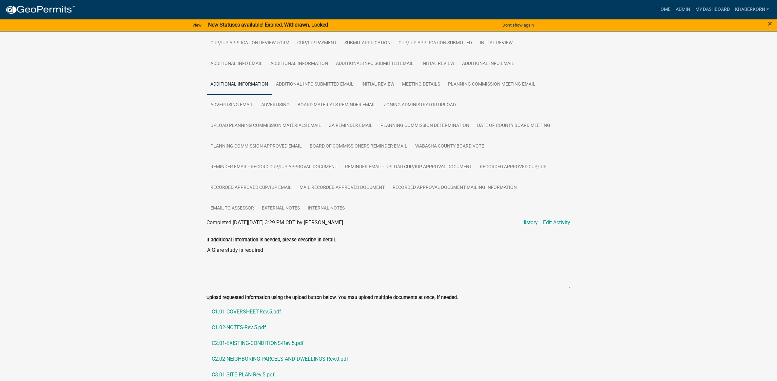
scroll to position [149, 0]
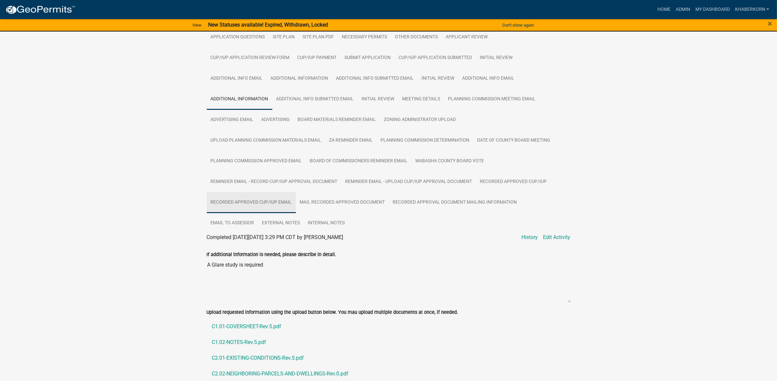
click at [258, 199] on link "Recorded Approved CUP/IUP Email" at bounding box center [251, 202] width 89 height 21
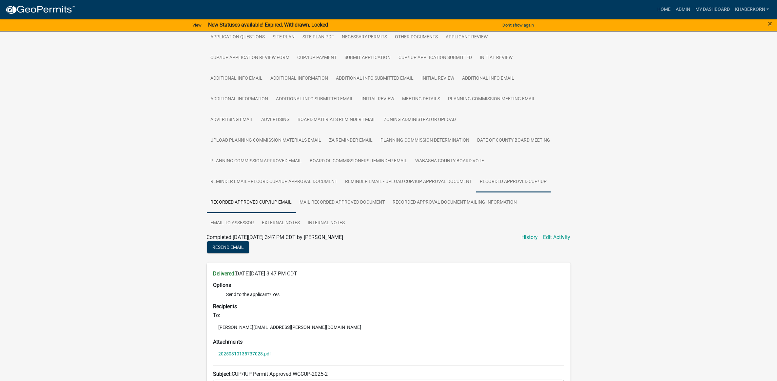
click at [538, 179] on link "Recorded Approved CUP/IUP" at bounding box center [513, 181] width 75 height 21
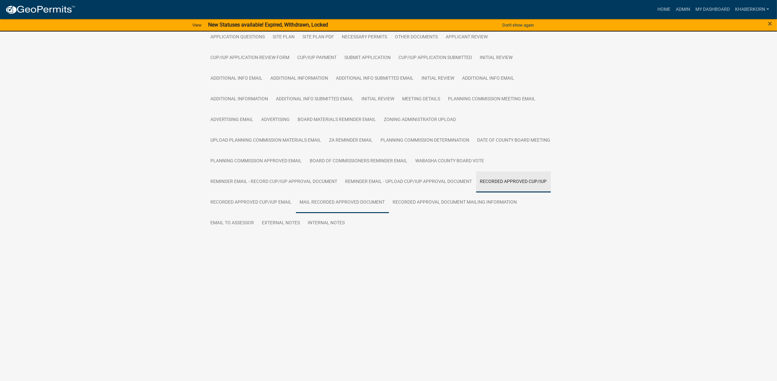
scroll to position [140, 0]
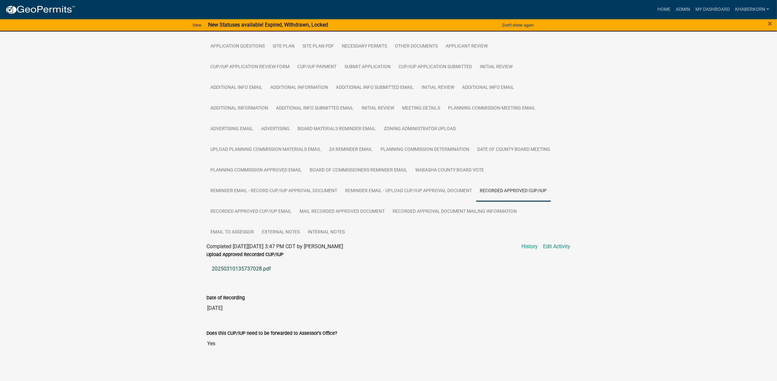
click at [262, 268] on link "20250310135737028.pdf" at bounding box center [389, 269] width 364 height 16
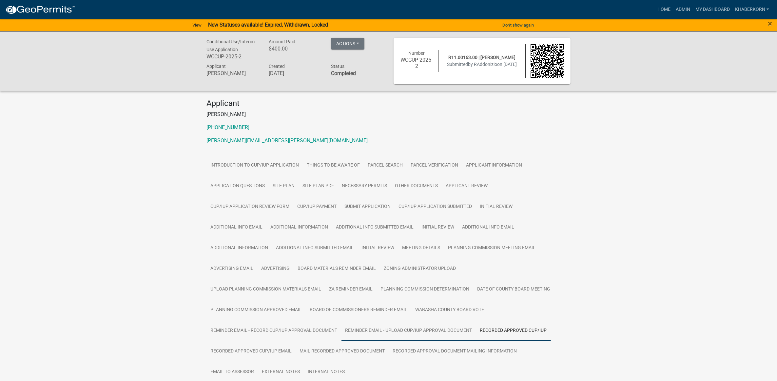
scroll to position [0, 0]
click at [681, 63] on div "Conditional Use/Interim Use Application WCCUP-2025-2 Amount Paid $400.00 Action…" at bounding box center [388, 61] width 777 height 60
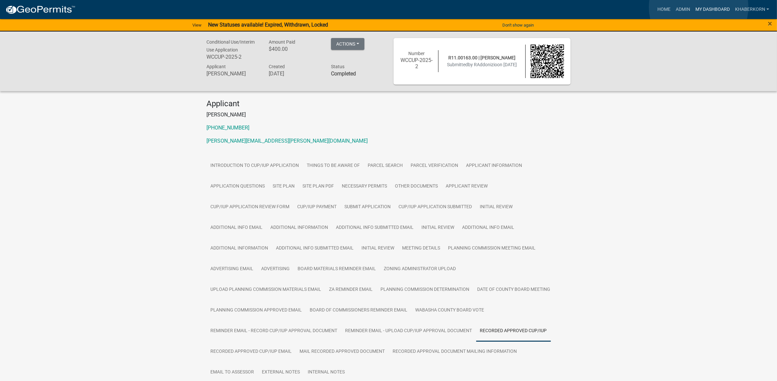
click at [699, 7] on link "My Dashboard" at bounding box center [713, 9] width 40 height 12
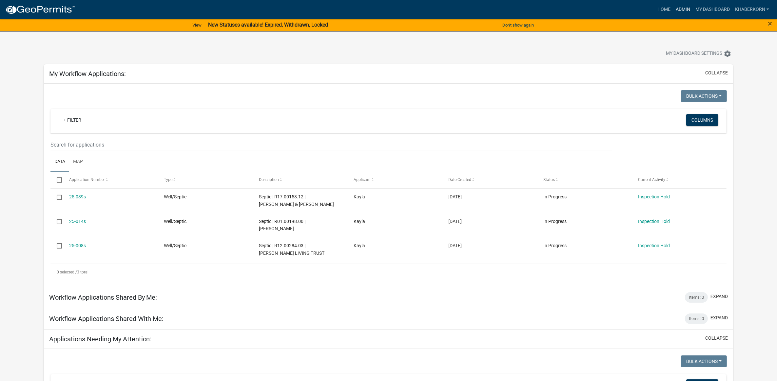
click at [683, 9] on link "Admin" at bounding box center [683, 9] width 20 height 12
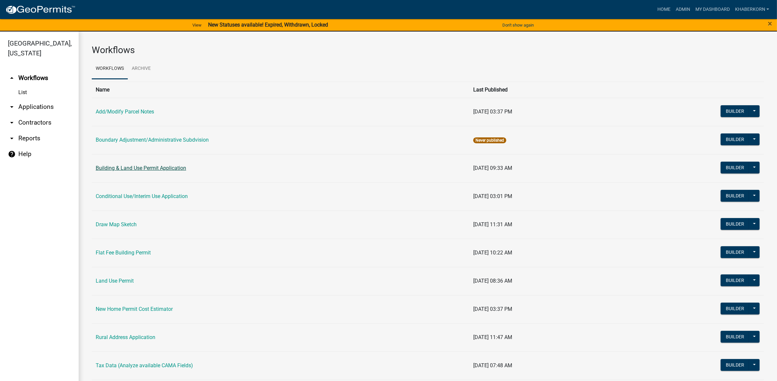
click at [138, 166] on link "Building & Land Use Permit Application" at bounding box center [141, 168] width 90 height 6
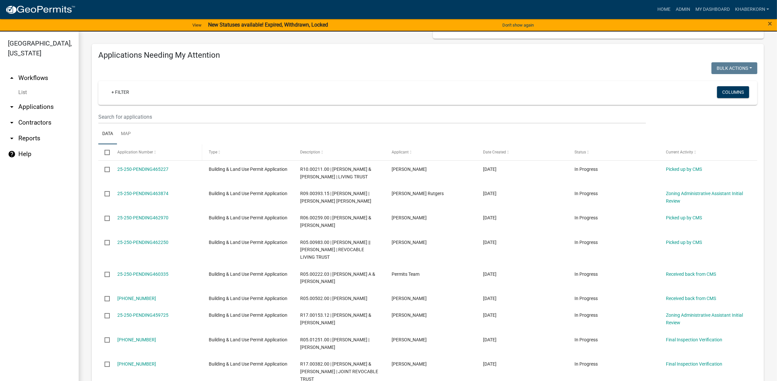
scroll to position [82, 0]
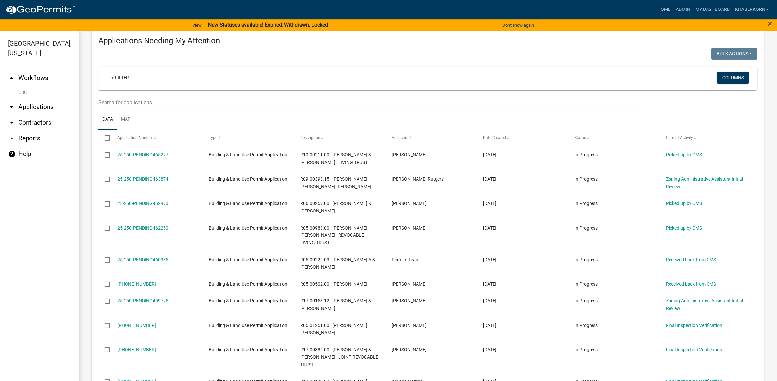
click at [136, 104] on input "text" at bounding box center [372, 102] width 548 height 13
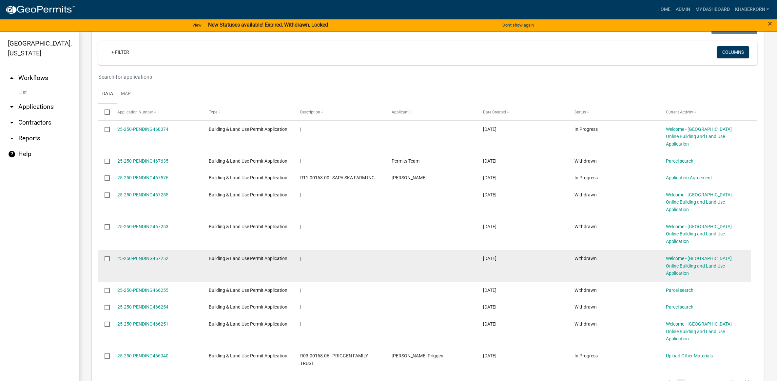
scroll to position [321, 0]
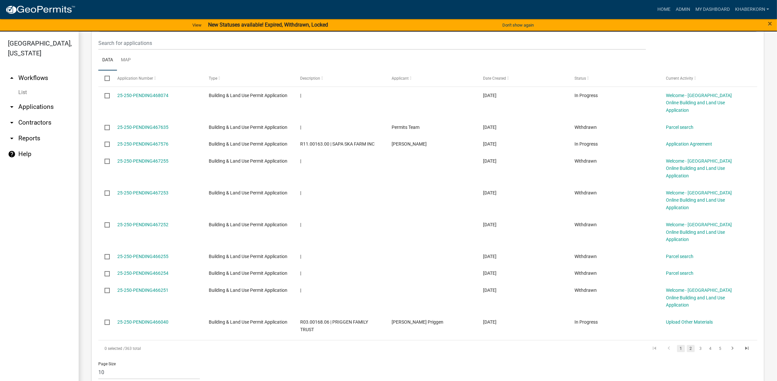
type input "05.00064.00"
click at [687, 345] on link "2" at bounding box center [691, 348] width 8 height 7
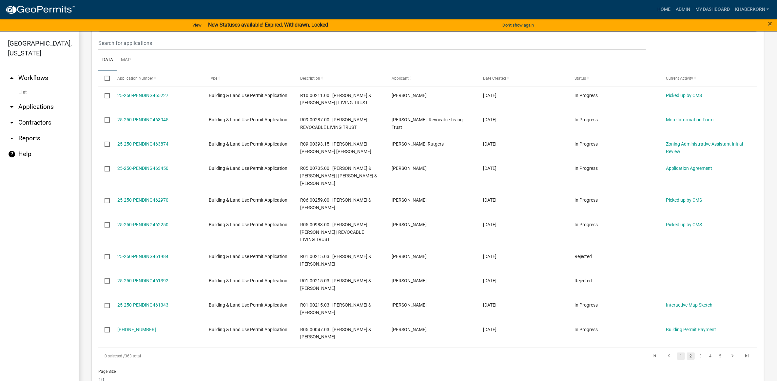
click at [677, 354] on link "1" at bounding box center [681, 355] width 8 height 7
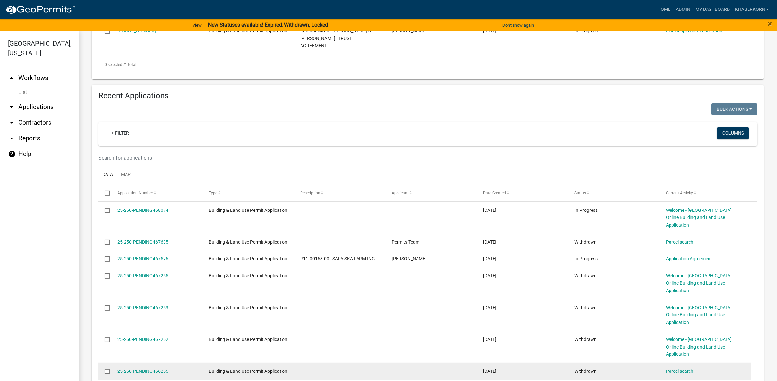
scroll to position [116, 0]
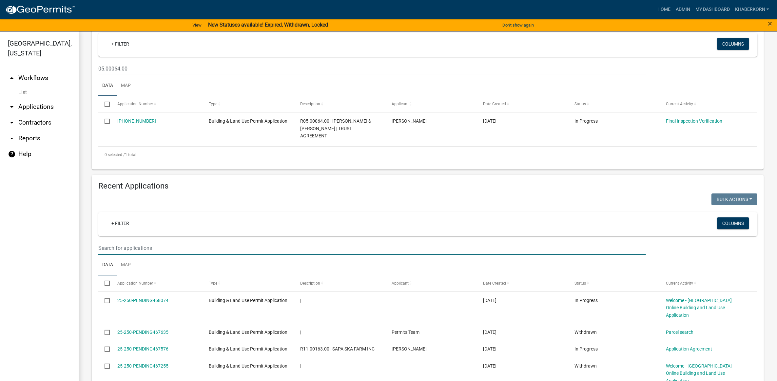
click at [125, 241] on input "text" at bounding box center [372, 247] width 548 height 13
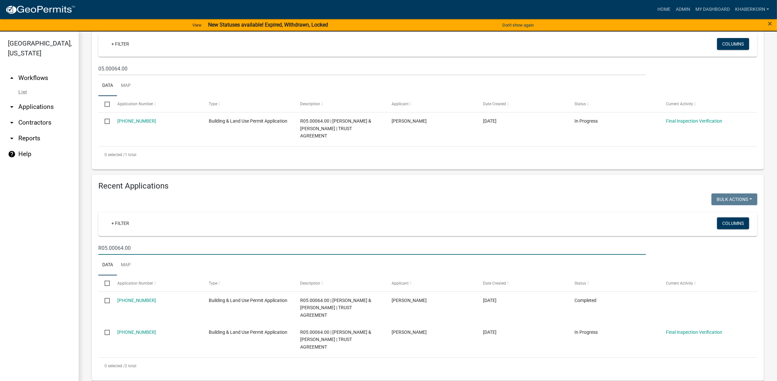
scroll to position [98, 0]
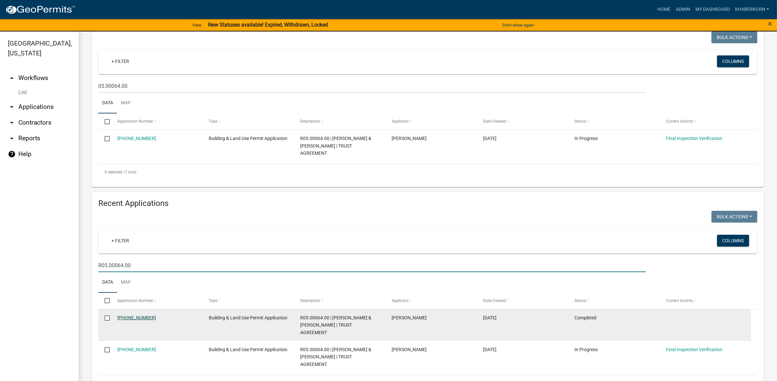
type input "R05.00064.00"
click at [138, 315] on link "[PHONE_NUMBER]" at bounding box center [136, 317] width 39 height 5
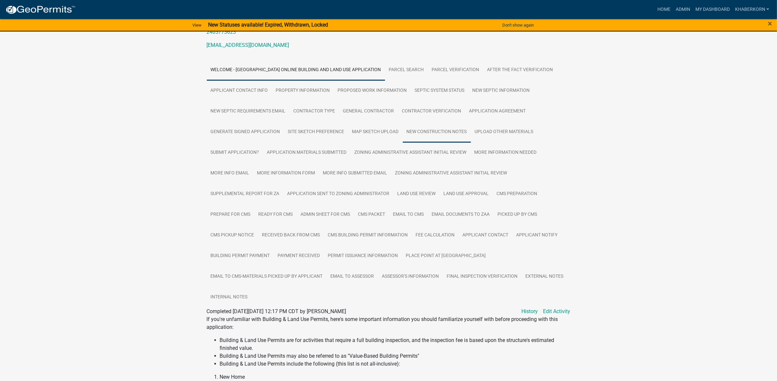
scroll to position [123, 0]
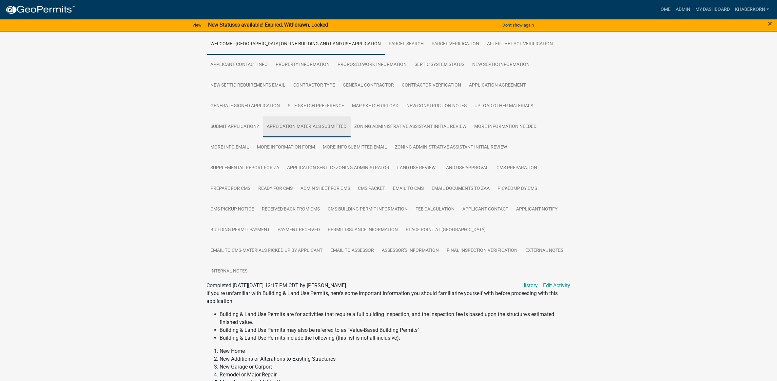
click at [316, 122] on link "Application Materials Submitted" at bounding box center [307, 126] width 88 height 21
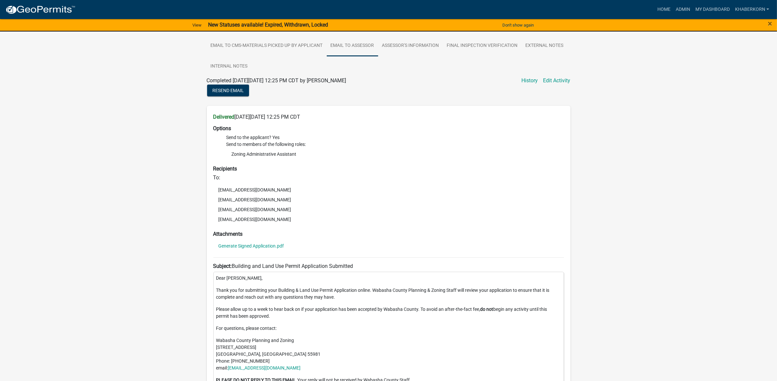
scroll to position [164, 0]
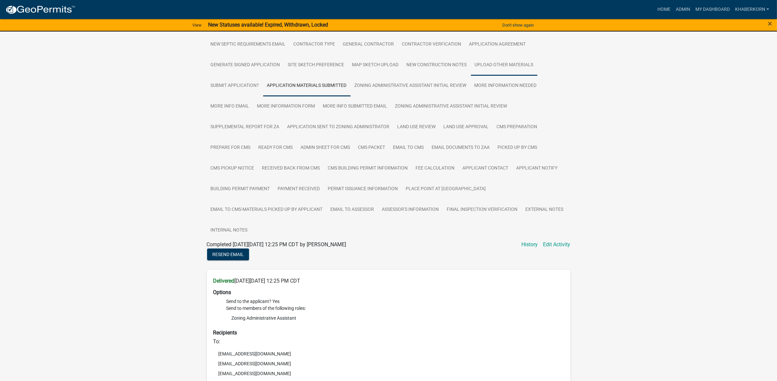
click at [491, 66] on link "Upload Other Materials" at bounding box center [504, 65] width 67 height 21
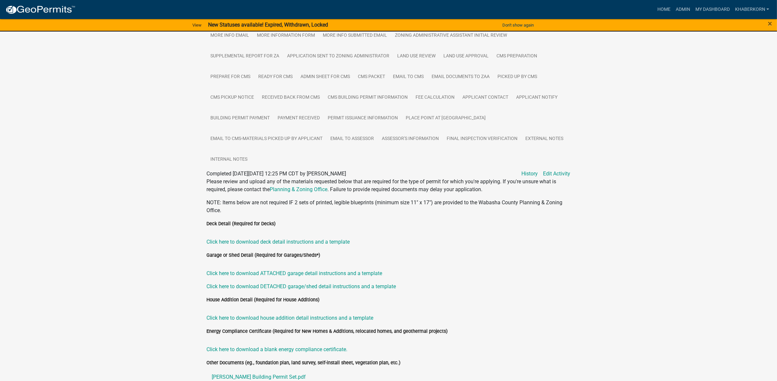
scroll to position [270, 0]
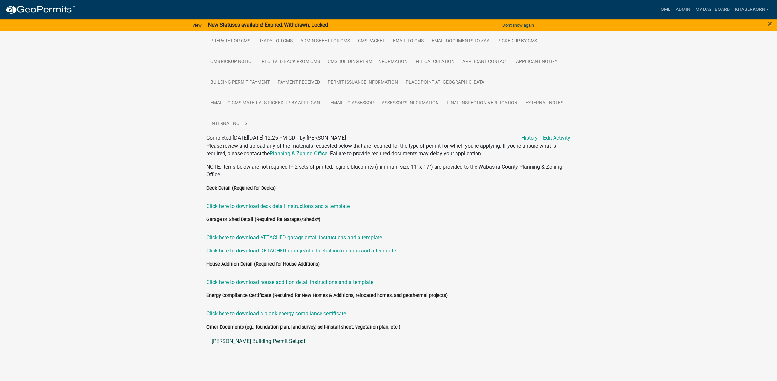
click at [250, 334] on link "[PERSON_NAME] Building Permit Set.pdf" at bounding box center [389, 341] width 364 height 16
click at [712, 8] on link "My Dashboard" at bounding box center [713, 9] width 40 height 12
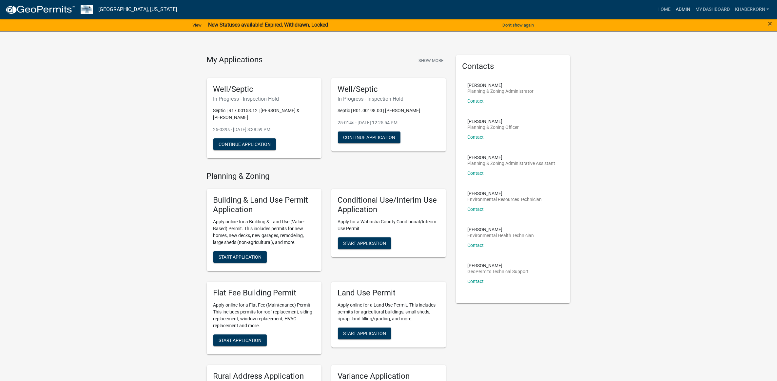
click at [684, 7] on link "Admin" at bounding box center [683, 9] width 20 height 12
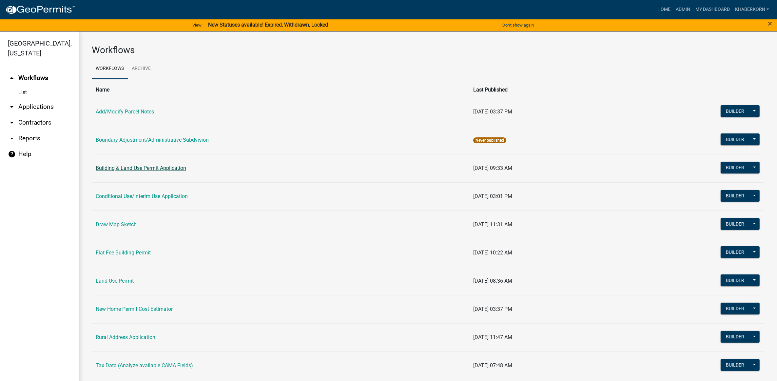
click at [139, 166] on link "Building & Land Use Permit Application" at bounding box center [141, 168] width 90 height 6
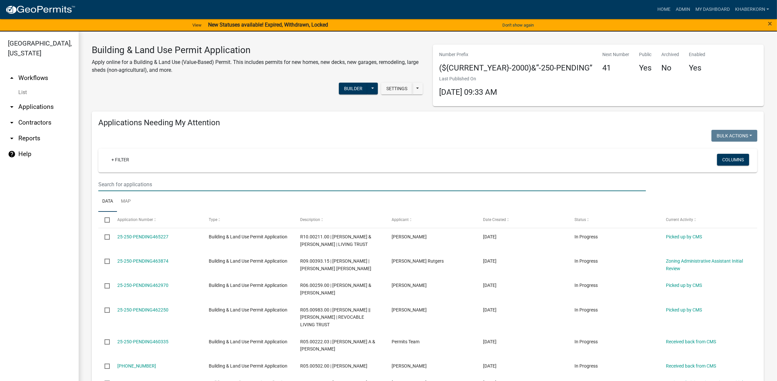
click at [122, 183] on input "text" at bounding box center [372, 184] width 548 height 13
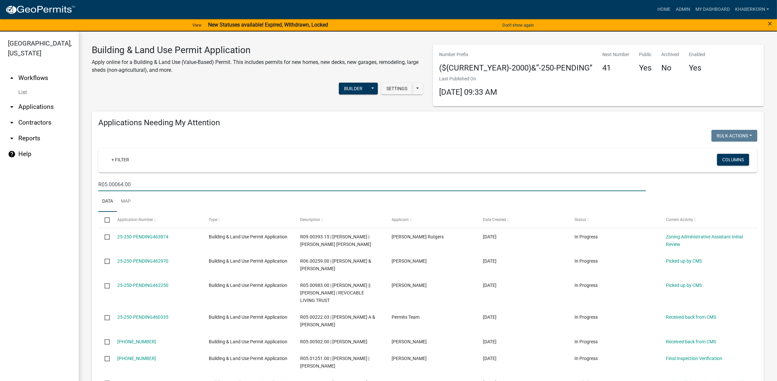
type input "R05.00064.00"
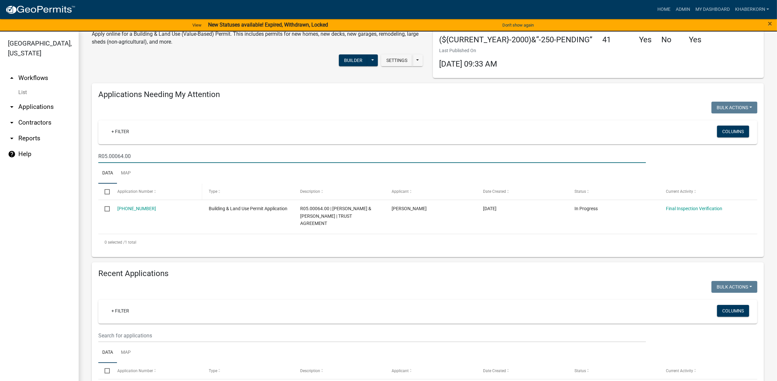
scroll to position [82, 0]
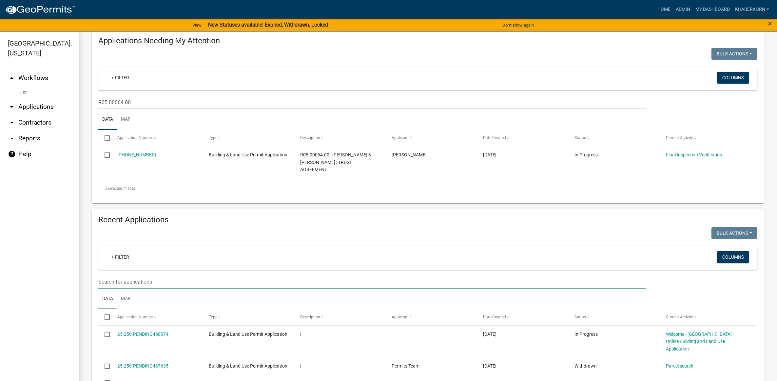
click at [119, 275] on input "text" at bounding box center [372, 281] width 548 height 13
type input "R05.00064.00"
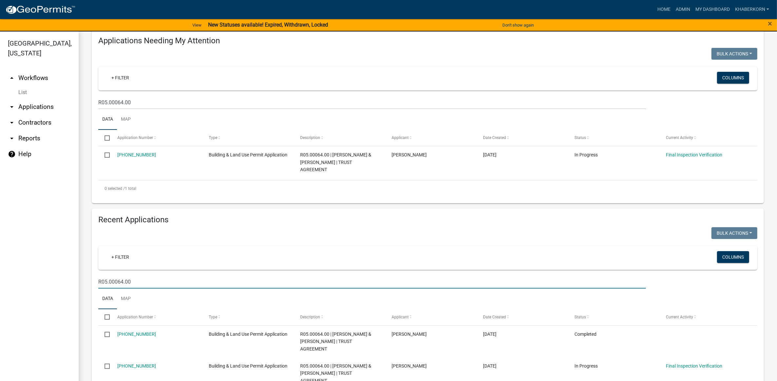
scroll to position [98, 0]
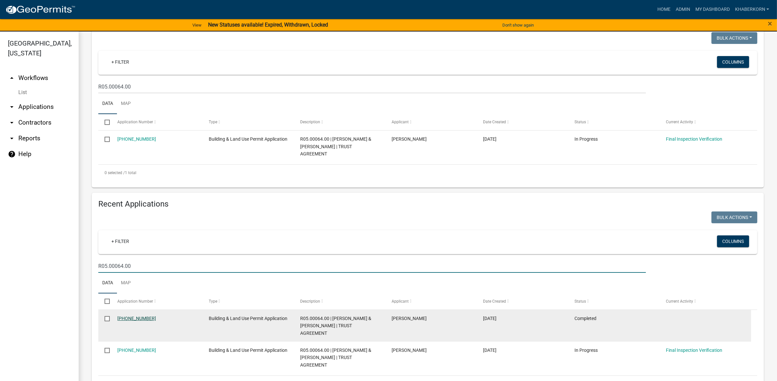
click at [127, 316] on link "[PHONE_NUMBER]" at bounding box center [136, 318] width 39 height 5
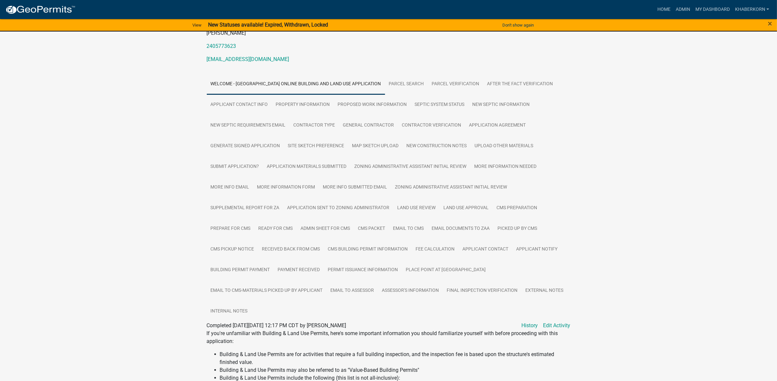
scroll to position [205, 0]
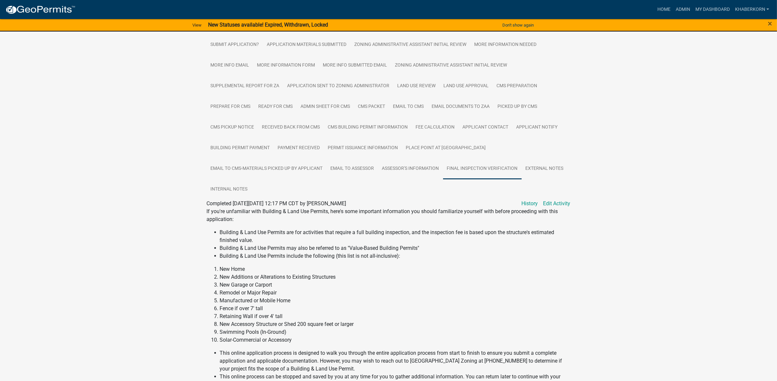
click at [462, 163] on link "Final Inspection Verification" at bounding box center [482, 168] width 79 height 21
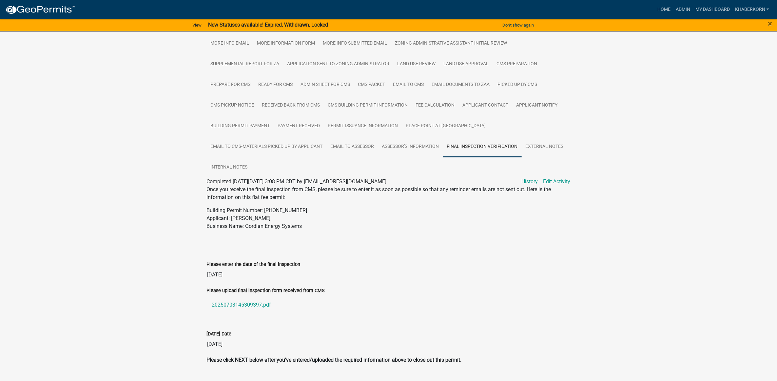
scroll to position [239, 0]
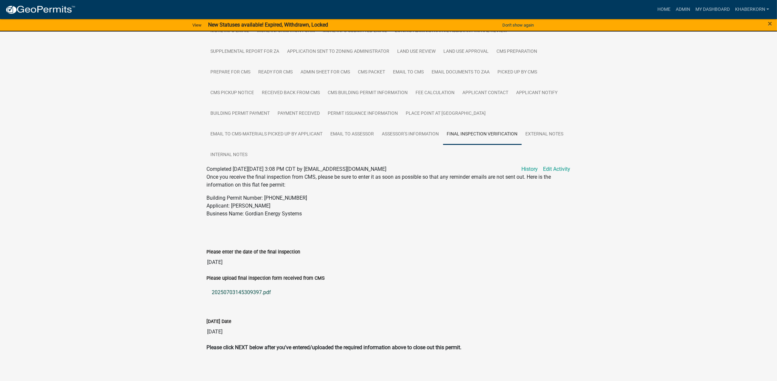
click at [233, 286] on link "20250703145309397.pdf" at bounding box center [389, 293] width 364 height 16
